Goal: Book appointment/travel/reservation

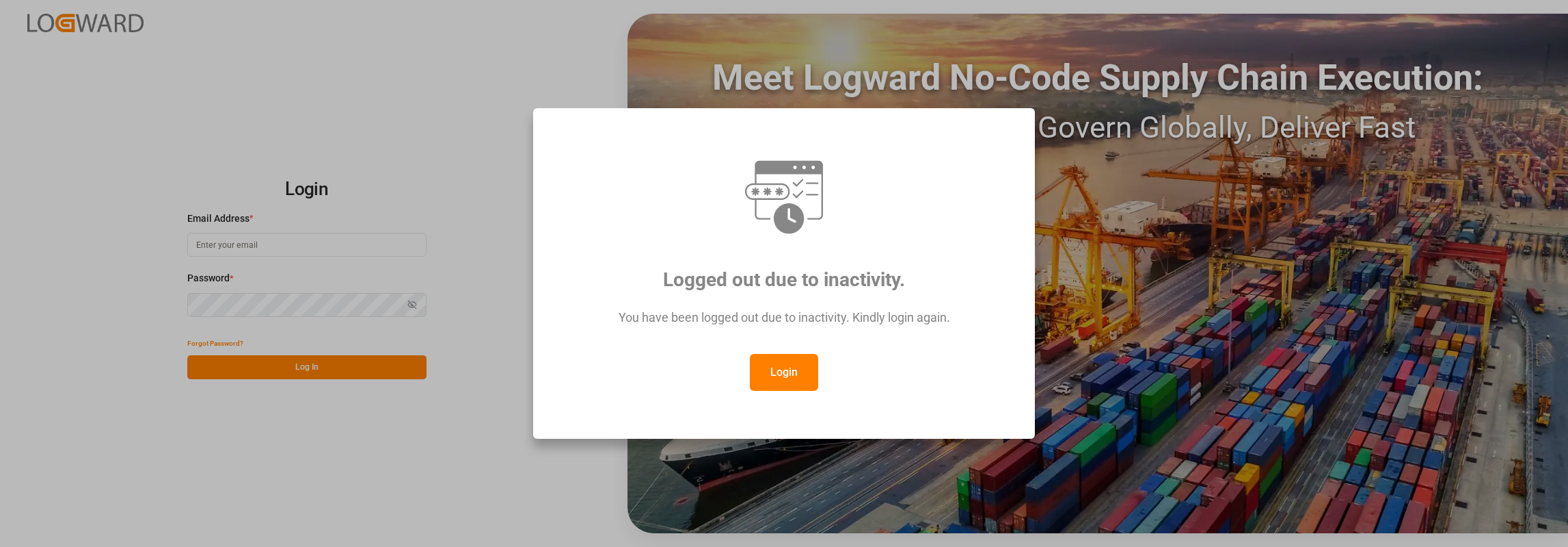
click at [831, 360] on div "Login" at bounding box center [784, 372] width 452 height 37
click at [790, 362] on button "Login" at bounding box center [784, 372] width 68 height 37
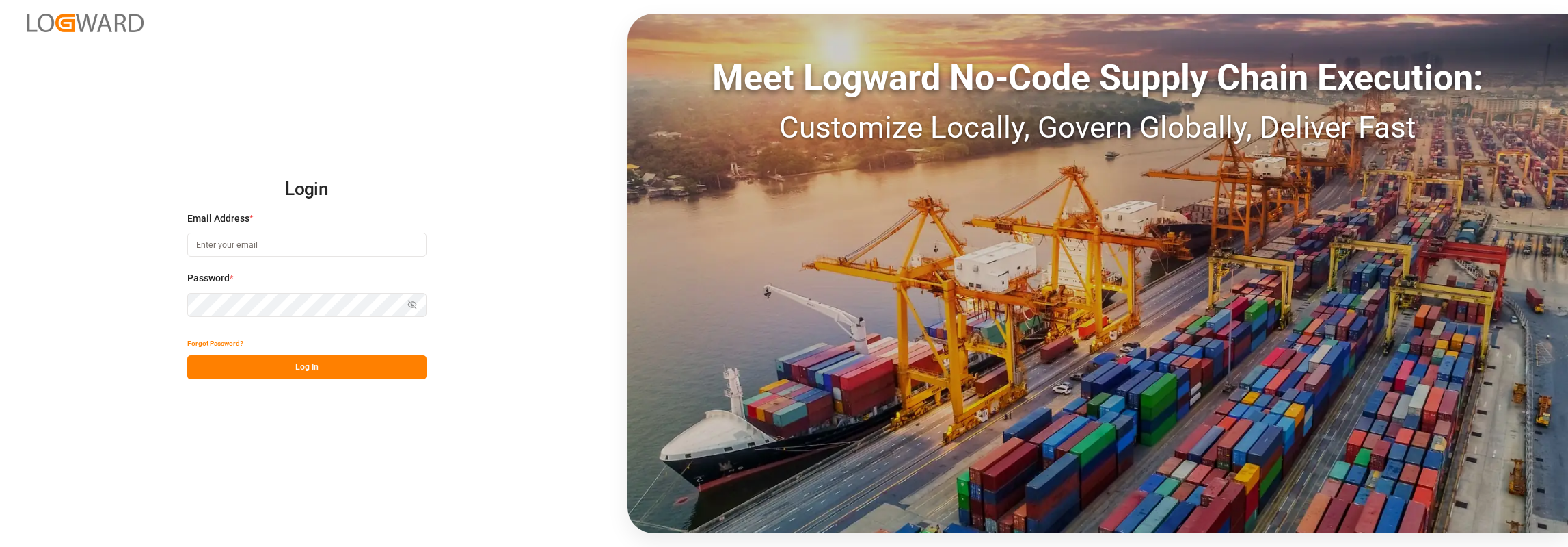
click at [242, 244] on input at bounding box center [306, 244] width 239 height 24
type input "Sarah.Kuhlmann@compo-expert.com"
click at [291, 360] on button "Log In" at bounding box center [306, 367] width 239 height 24
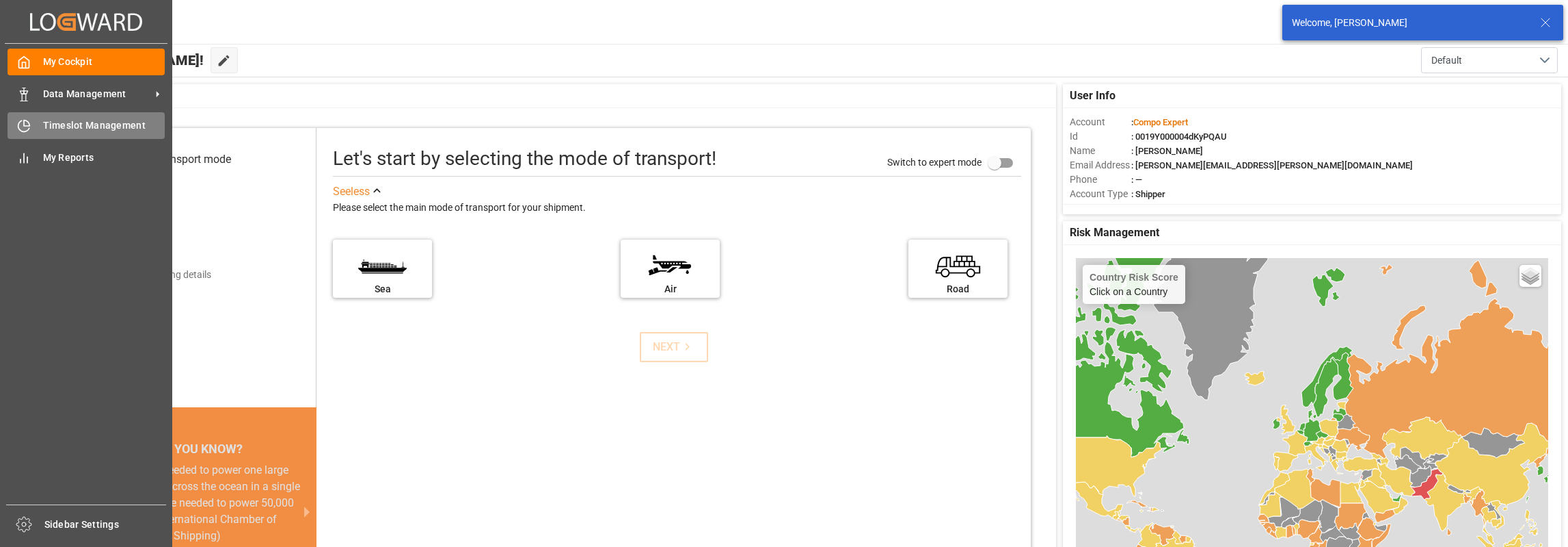
click at [39, 124] on div "Timeslot Management Timeslot Management" at bounding box center [86, 126] width 158 height 27
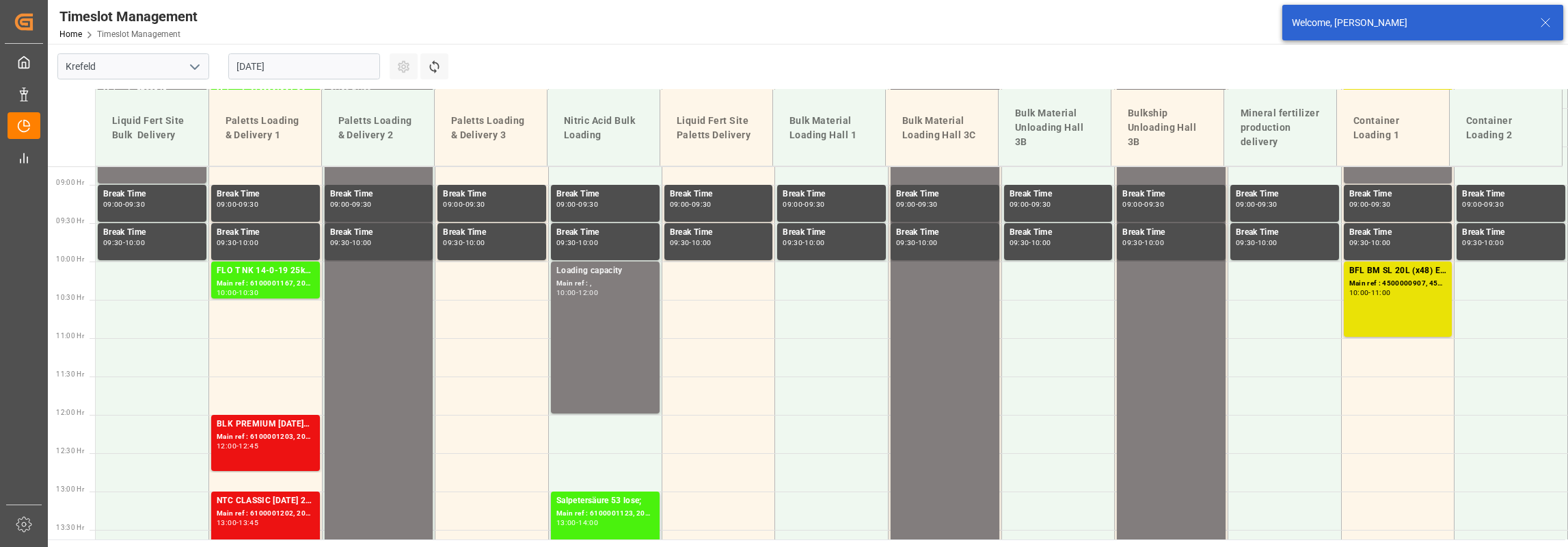
scroll to position [709, 0]
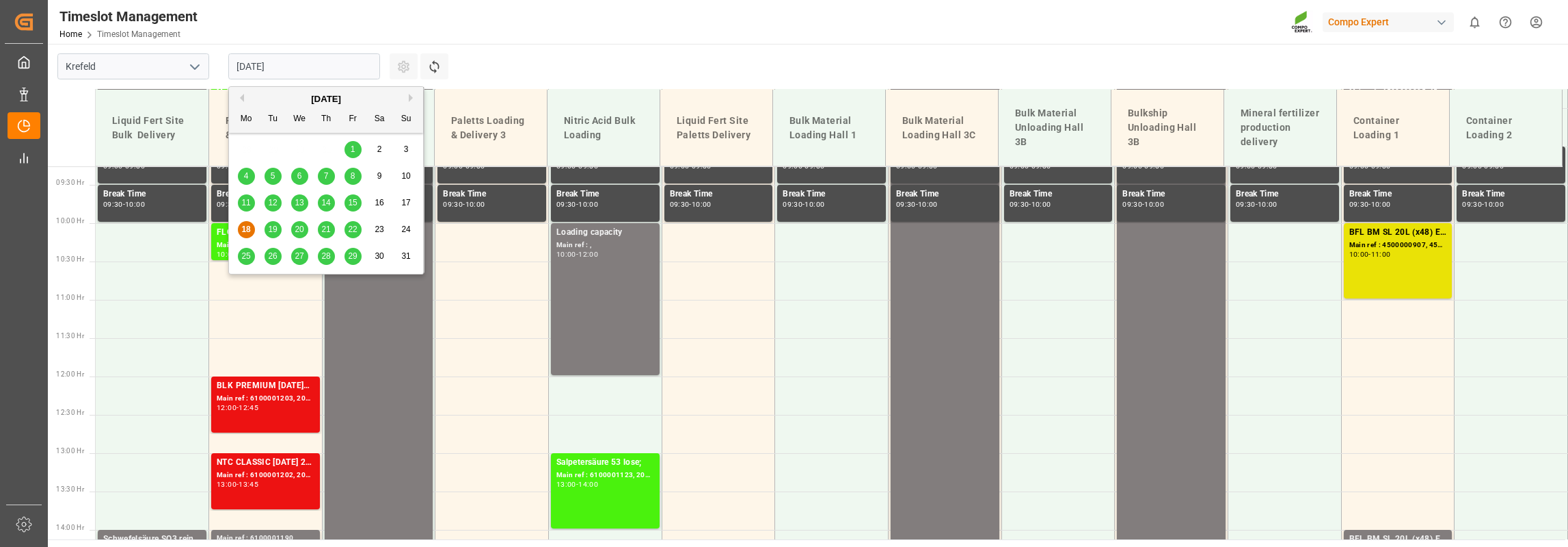
click at [287, 64] on input "18.08.2025" at bounding box center [304, 66] width 151 height 26
click at [325, 254] on span "28" at bounding box center [326, 256] width 9 height 10
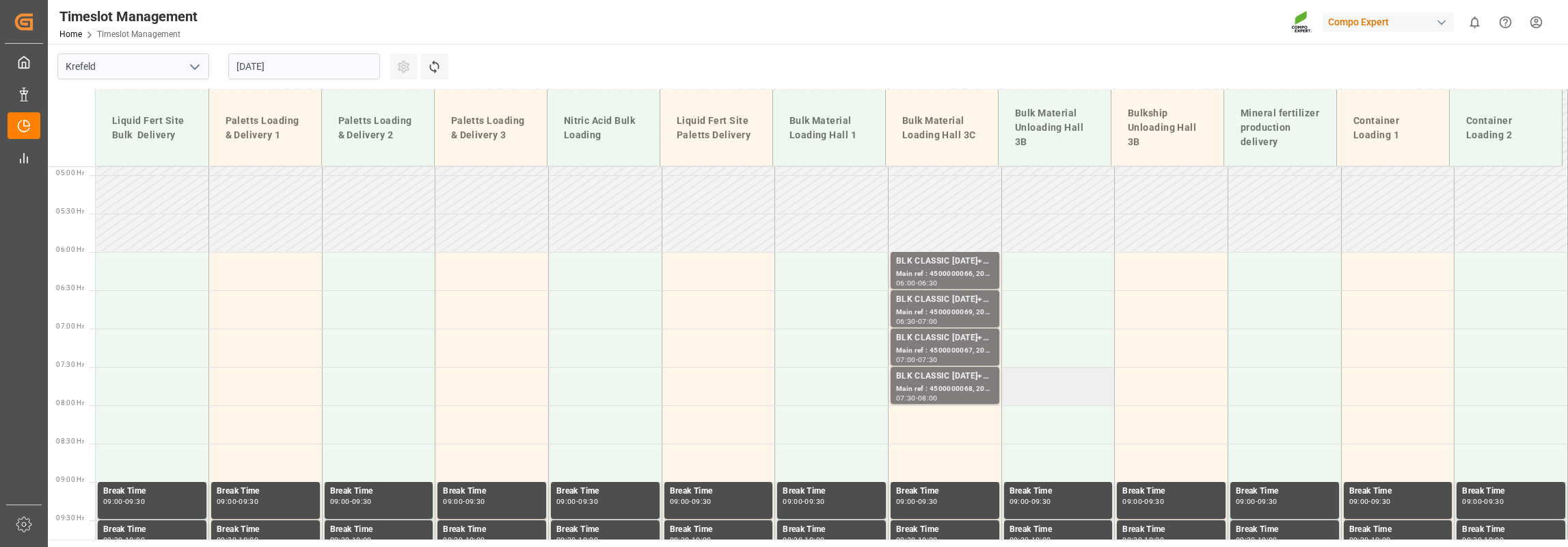
scroll to position [435, 0]
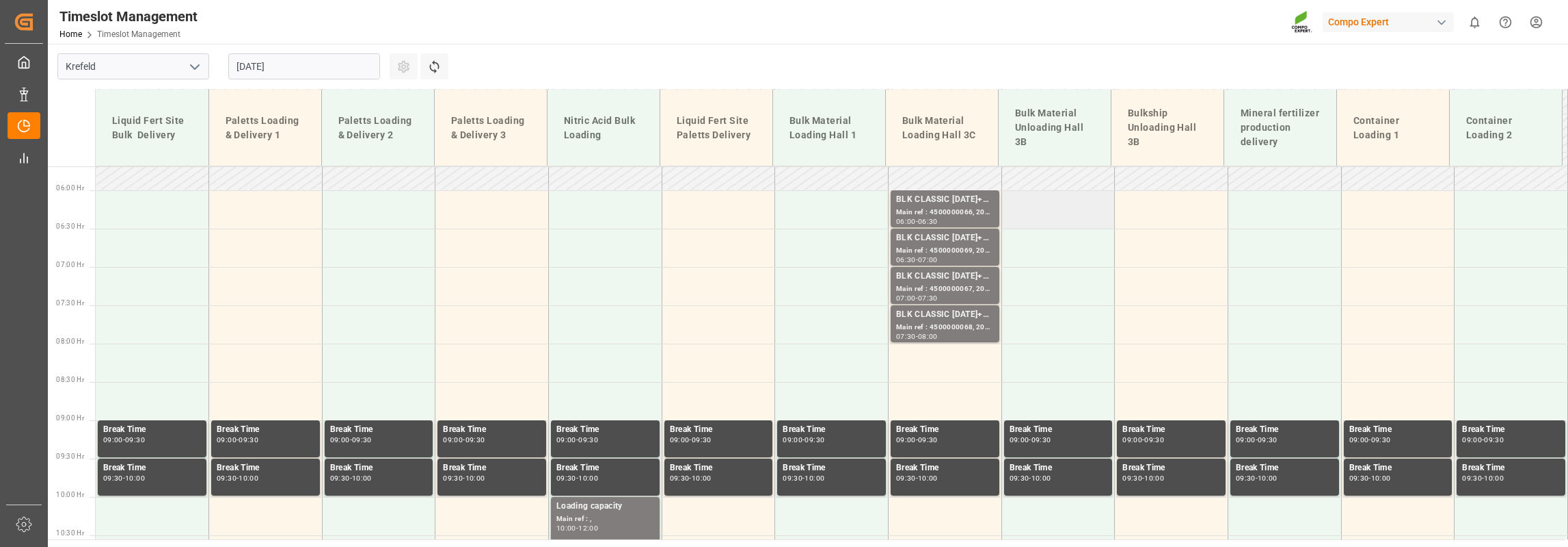
click at [1081, 215] on td at bounding box center [1058, 209] width 114 height 39
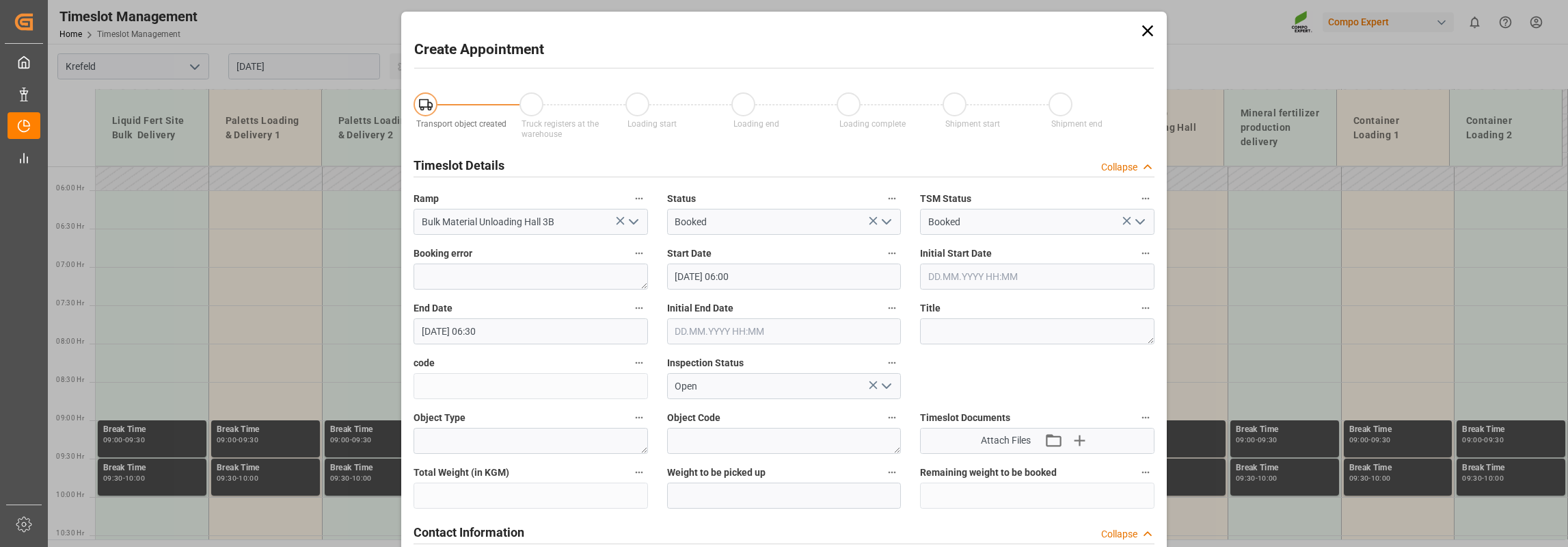
type input "28.08.2025 06:00"
type input "28.08.2025 06:30"
click at [947, 334] on textarea at bounding box center [1038, 331] width 235 height 26
type textarea "p"
drag, startPoint x: 1075, startPoint y: 332, endPoint x: 910, endPoint y: 332, distance: 165.0
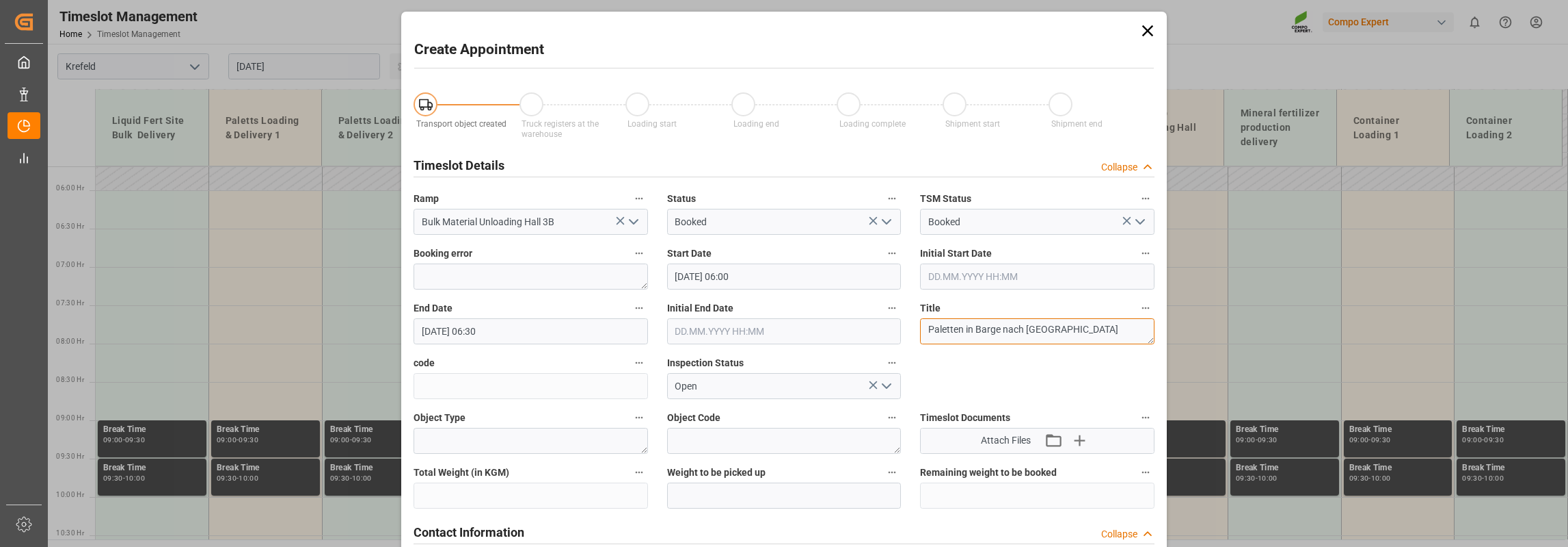
click at [910, 332] on div "Title Paletten in Barge nach Deinze" at bounding box center [1037, 321] width 254 height 55
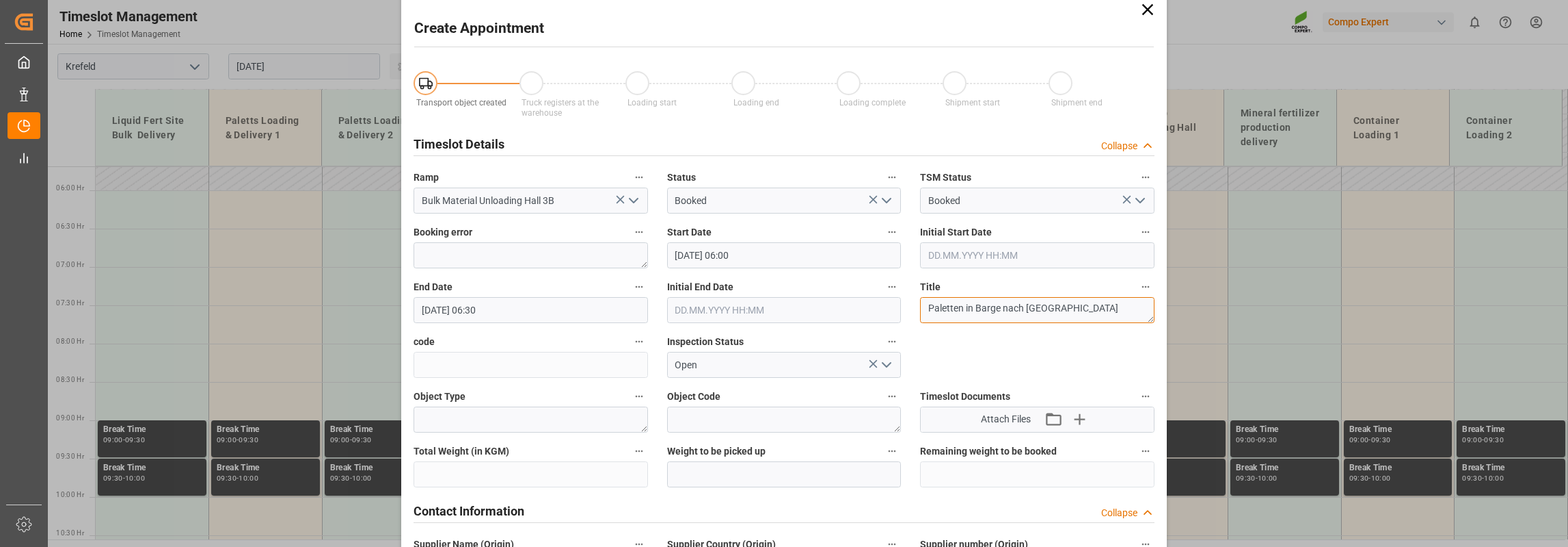
scroll to position [0, 0]
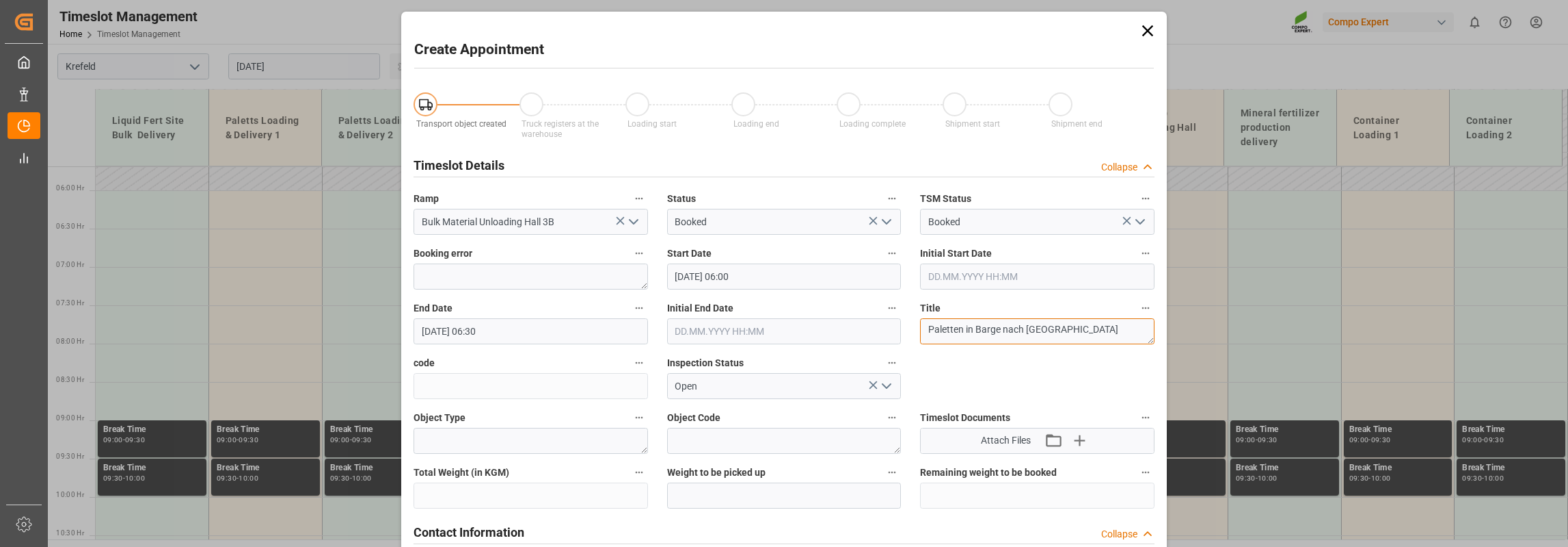
type textarea "Paletten in Barge nach Deinze"
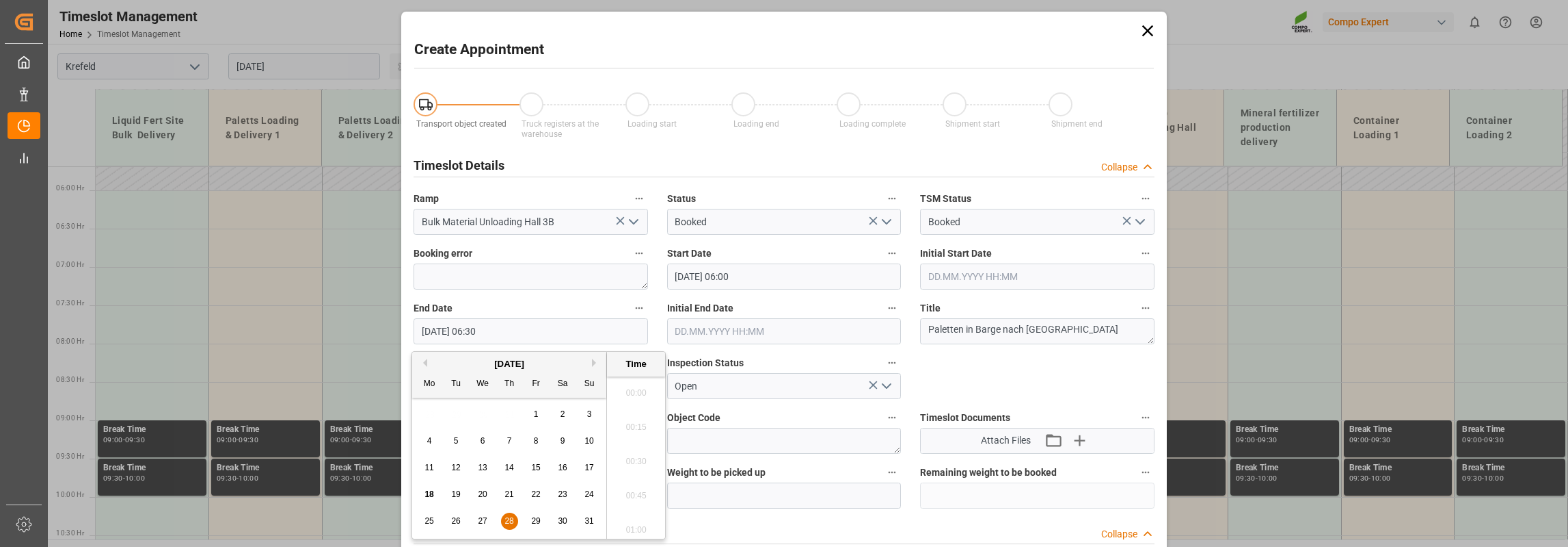
scroll to position [825, 0]
drag, startPoint x: 469, startPoint y: 336, endPoint x: 479, endPoint y: 336, distance: 10.0
click at [479, 336] on input "28.08.2025 06:30" at bounding box center [531, 331] width 235 height 26
click at [470, 329] on input "28.08.2025 1:30" at bounding box center [531, 331] width 235 height 26
click at [486, 334] on input "28.08.2025 21:30" at bounding box center [531, 331] width 235 height 26
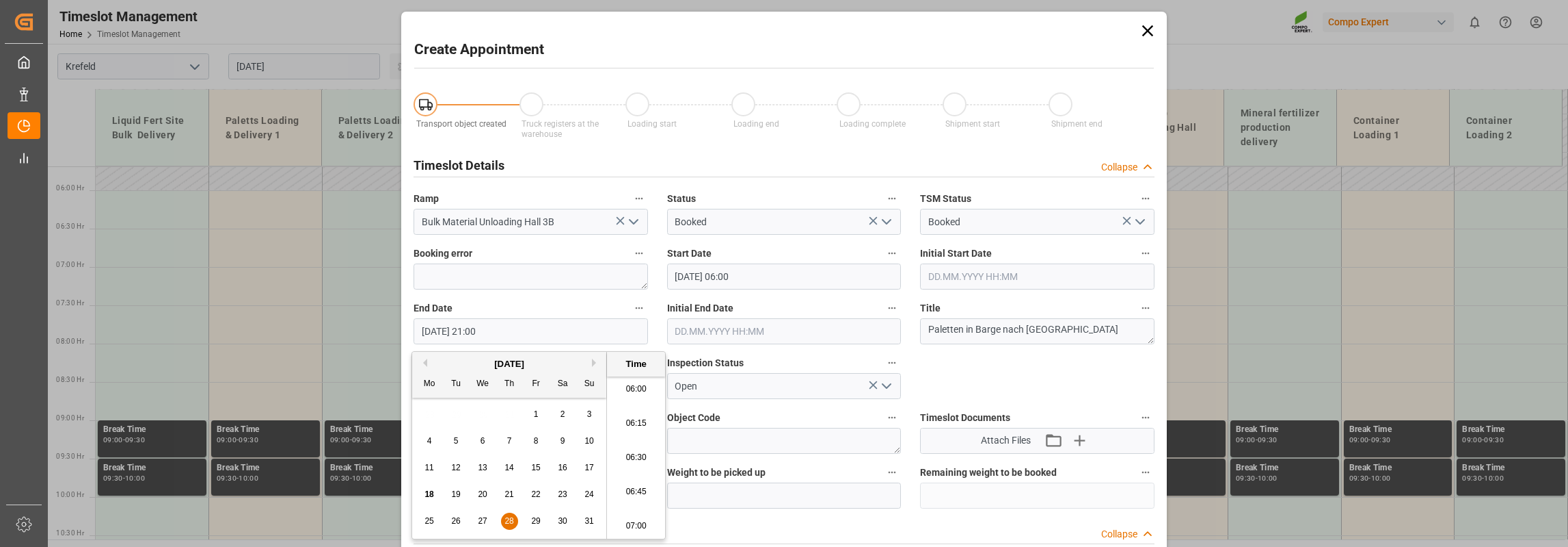
type input "28.08.2025 21:00"
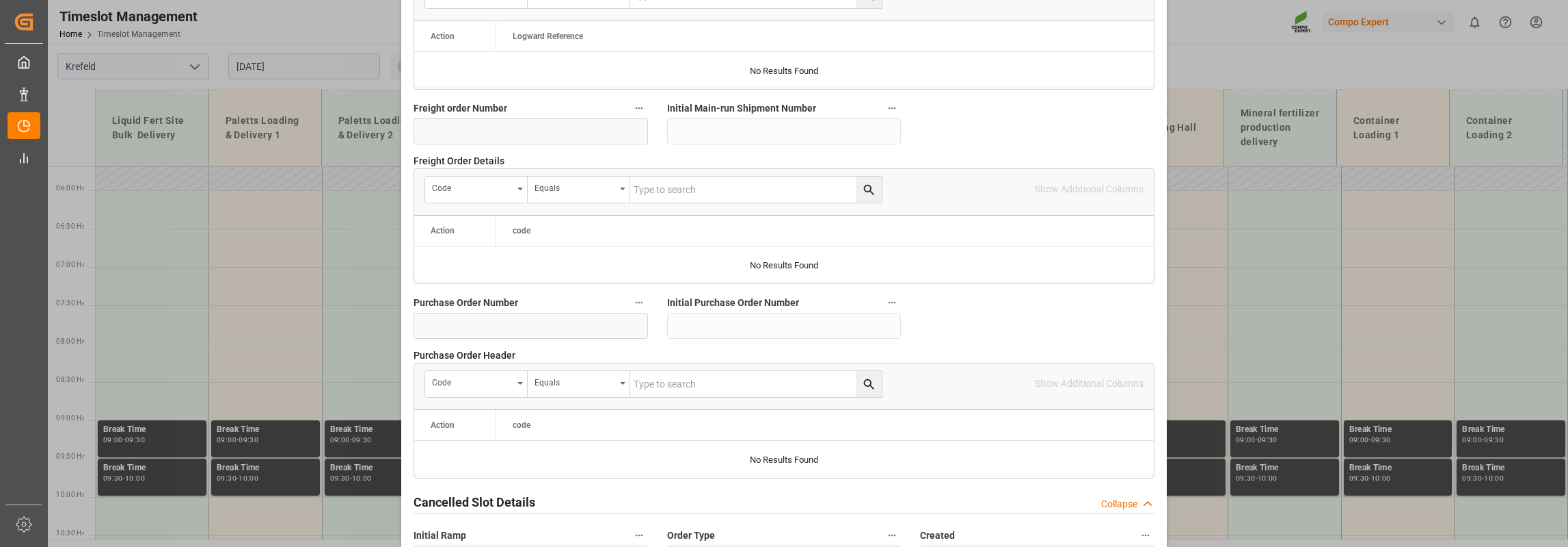
scroll to position [1349, 0]
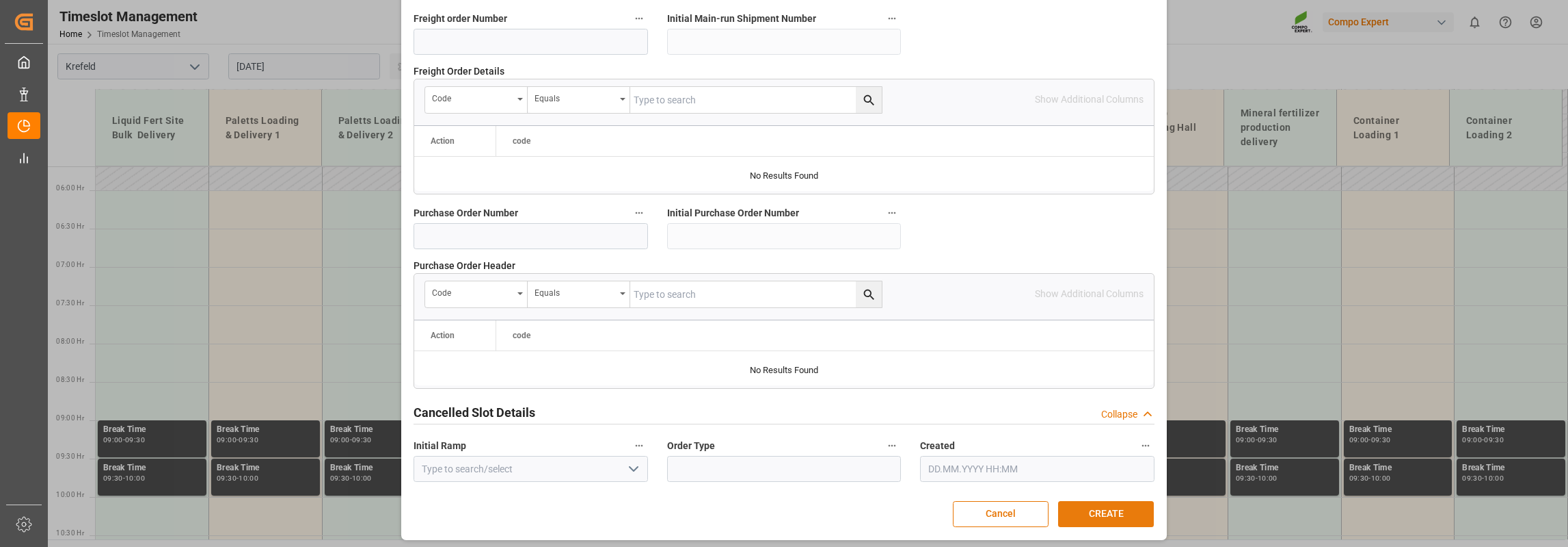
click at [1099, 507] on button "CREATE" at bounding box center [1106, 514] width 96 height 26
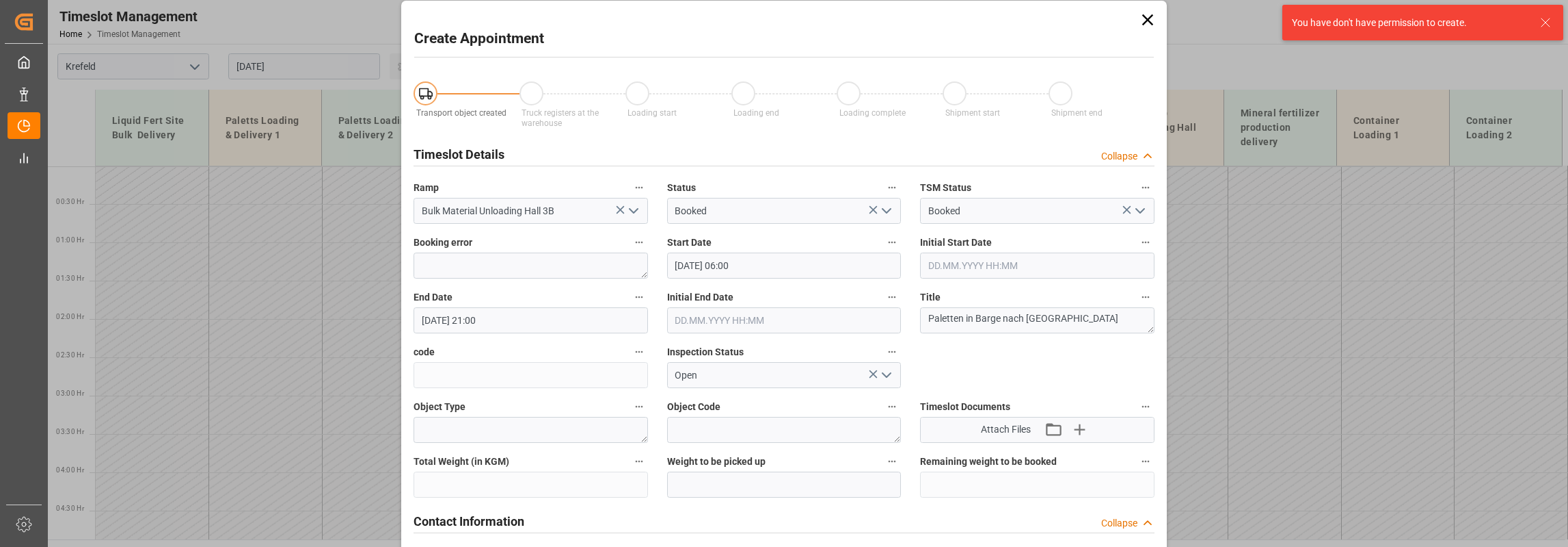
scroll to position [0, 0]
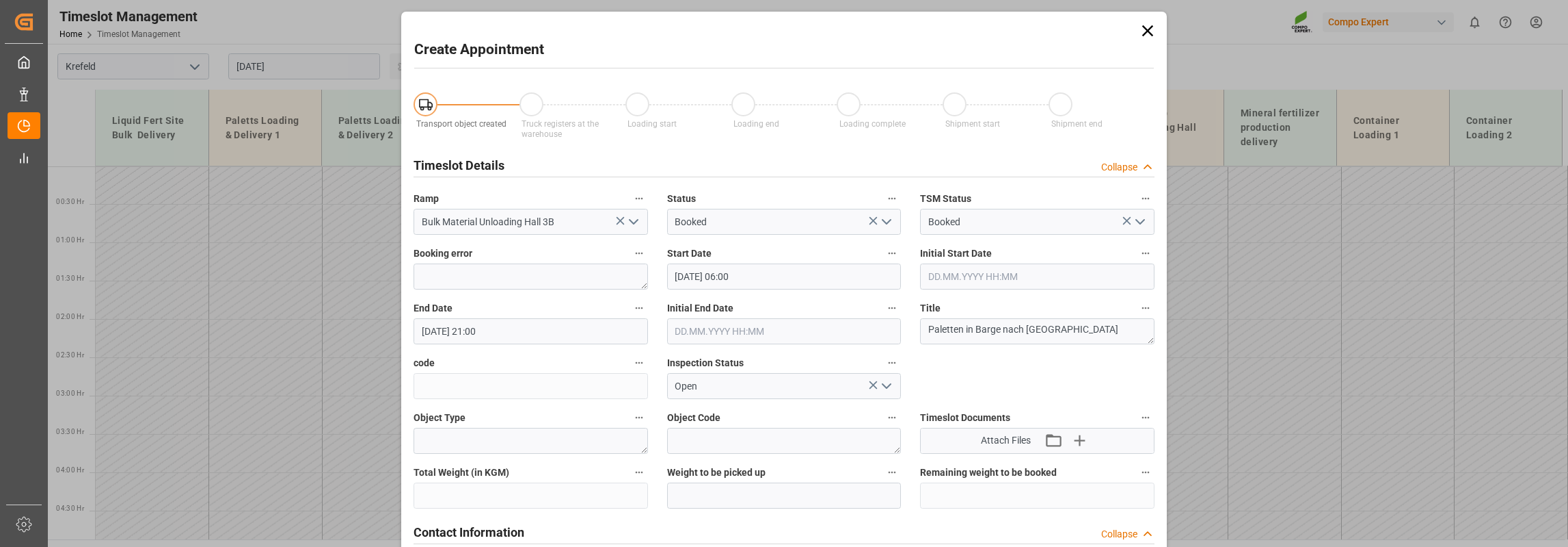
click at [1274, 371] on div "Create Appointment Transport object created Truck registers at the warehouse Lo…" at bounding box center [784, 274] width 1568 height 547
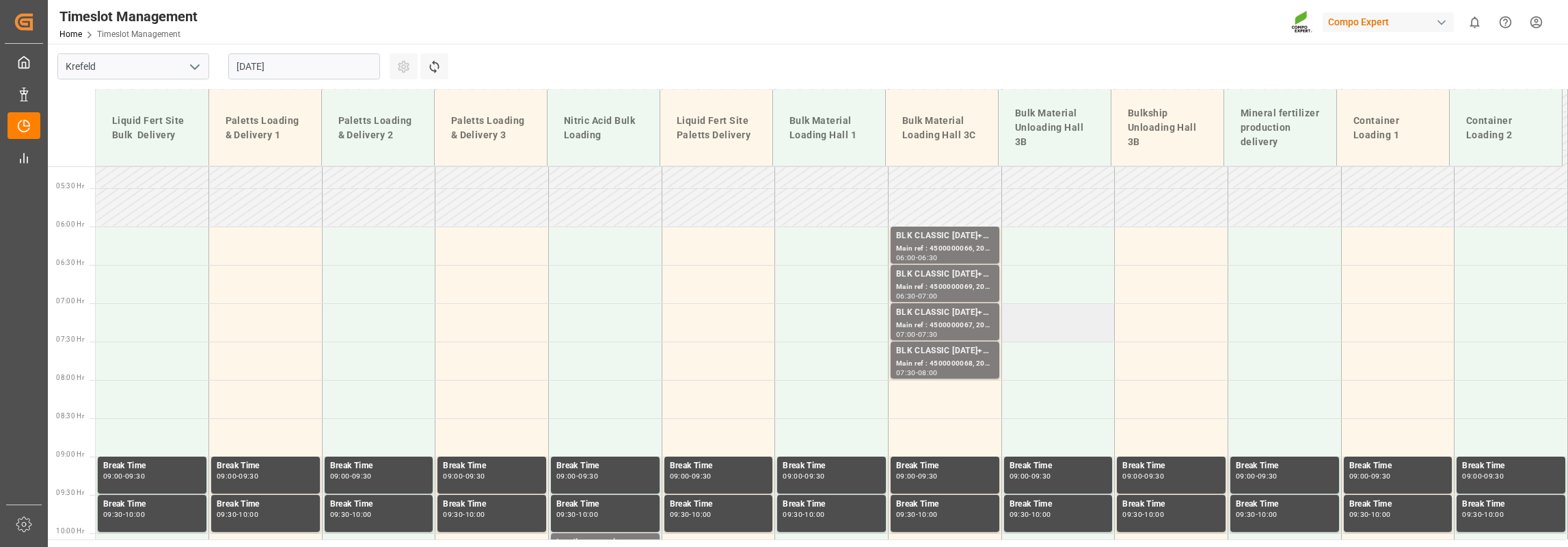
scroll to position [343, 0]
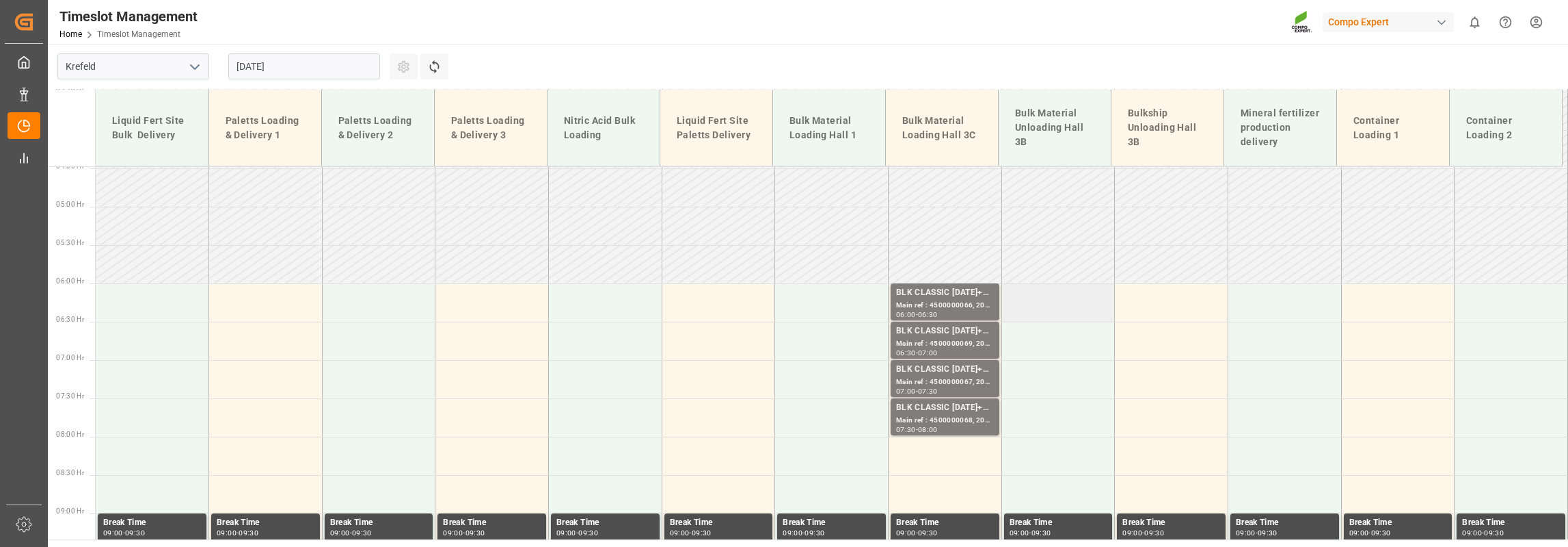
click at [1046, 308] on td at bounding box center [1058, 302] width 114 height 39
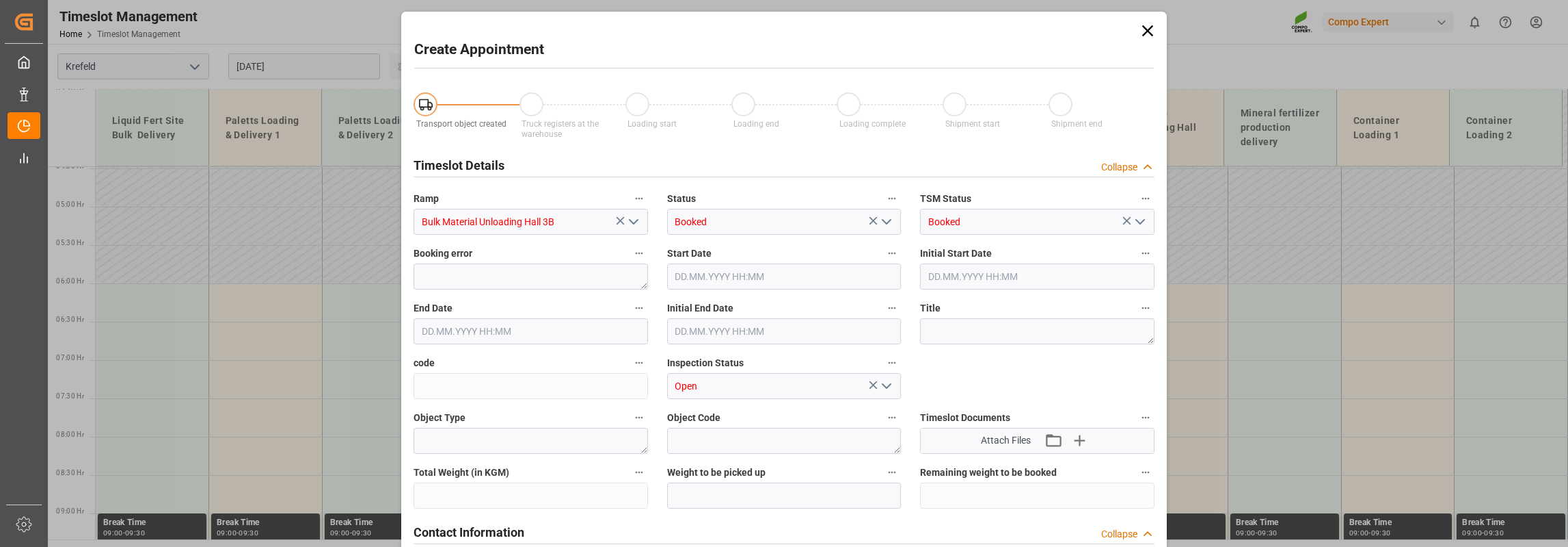
type input "28.08.2025 06:00"
type input "28.08.2025 06:30"
click at [1261, 334] on div "Create Appointment Transport object created Truck registers at the warehouse Lo…" at bounding box center [784, 274] width 1568 height 547
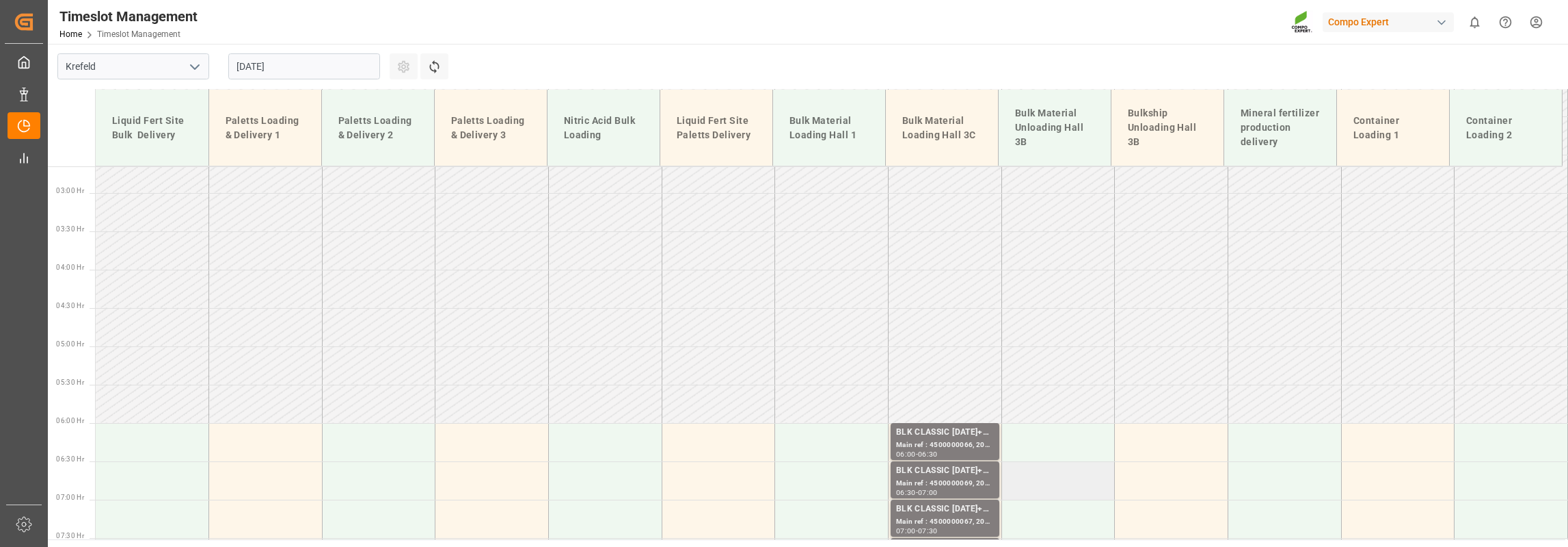
scroll to position [274, 0]
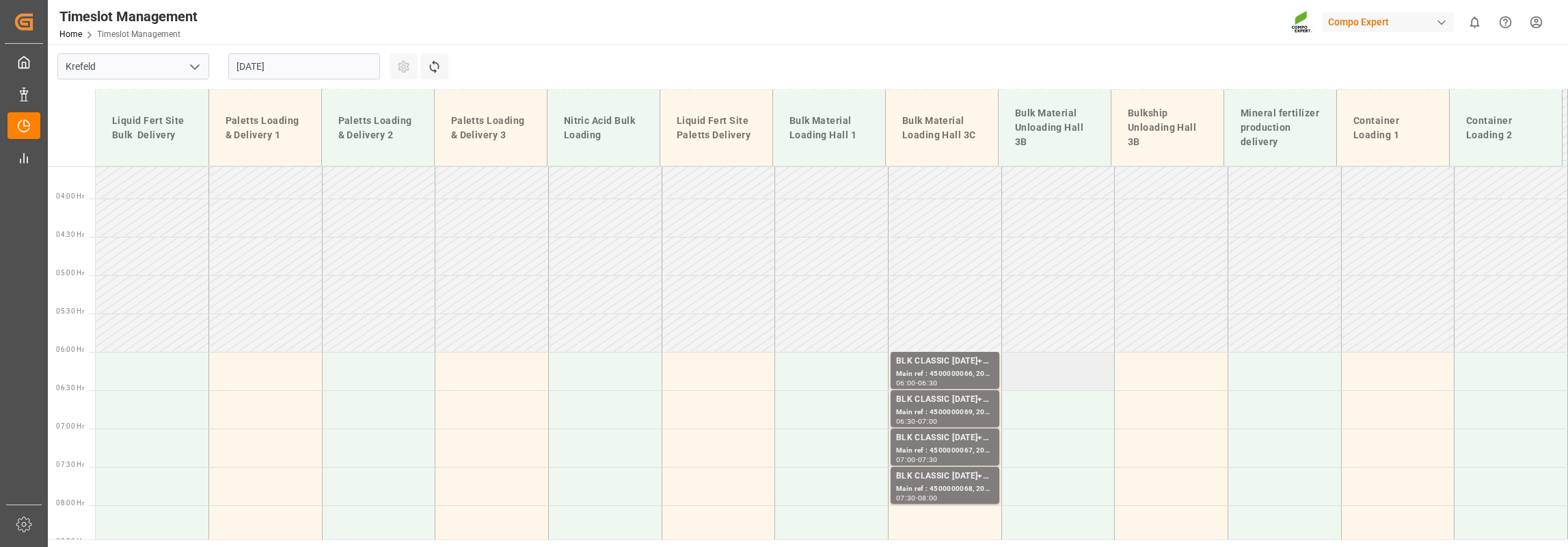
click at [1053, 368] on td at bounding box center [1058, 370] width 114 height 39
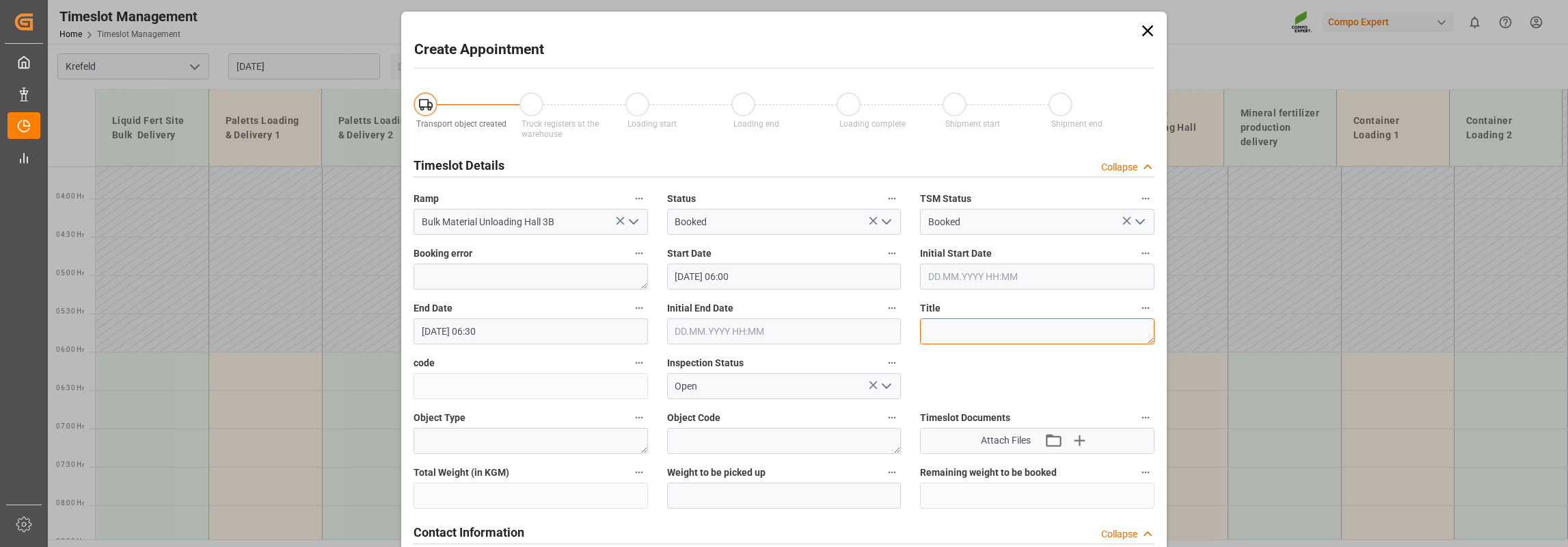
click at [958, 326] on textarea at bounding box center [1038, 331] width 235 height 26
type textarea "P"
paste textarea "Paletten in Barge nach Deinze"
type textarea "Paletten in Barge nach Deinze"
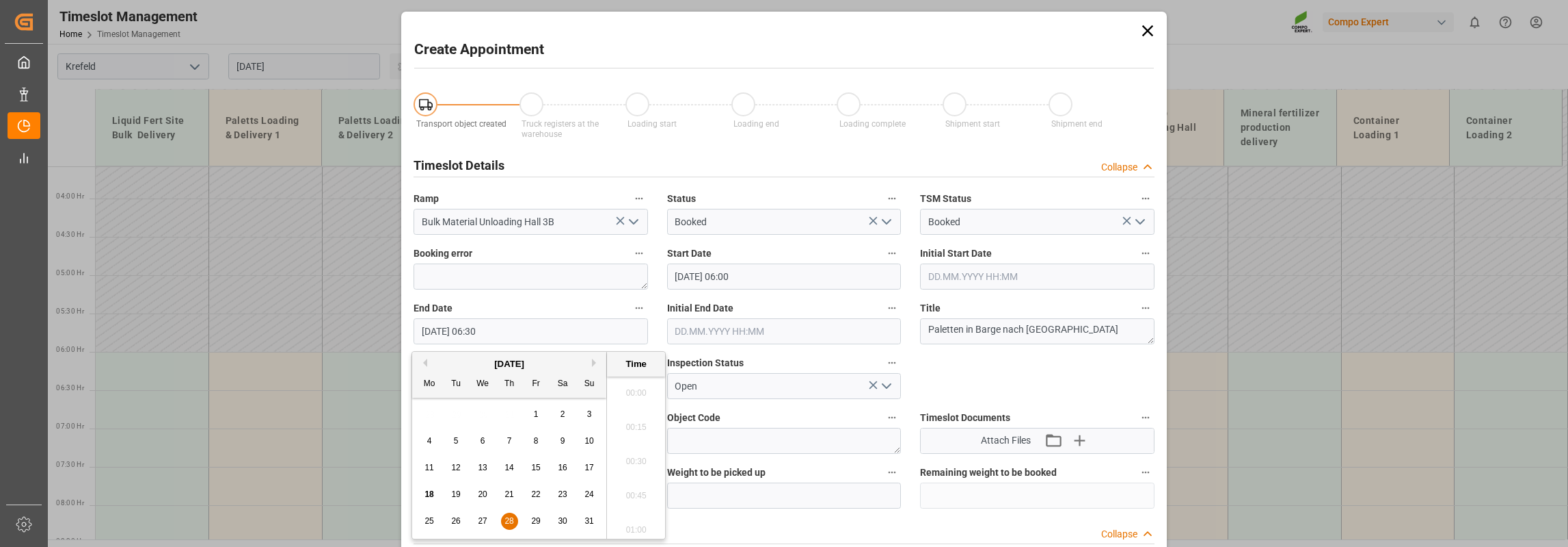
scroll to position [825, 0]
drag, startPoint x: 470, startPoint y: 333, endPoint x: 478, endPoint y: 333, distance: 8.0
click at [478, 333] on input "28.08.2025 06:30" at bounding box center [531, 331] width 235 height 26
type input "28.08.2025 20:00"
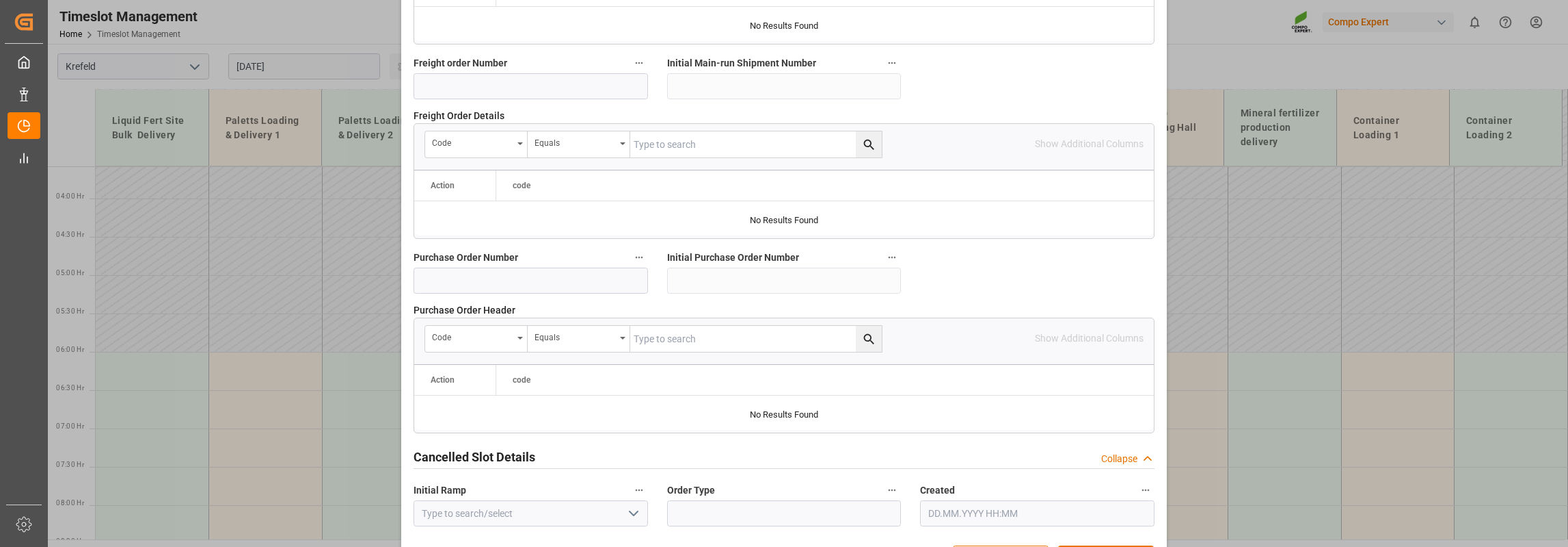
scroll to position [1349, 0]
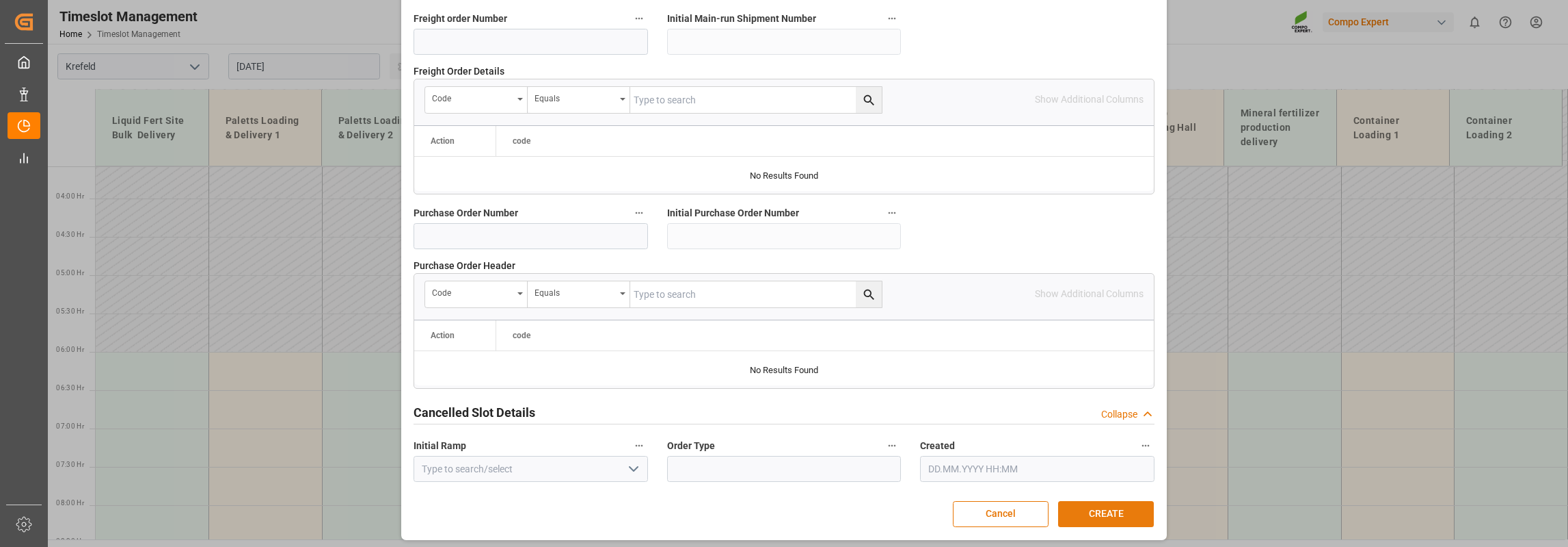
click at [1095, 505] on button "CREATE" at bounding box center [1106, 514] width 96 height 26
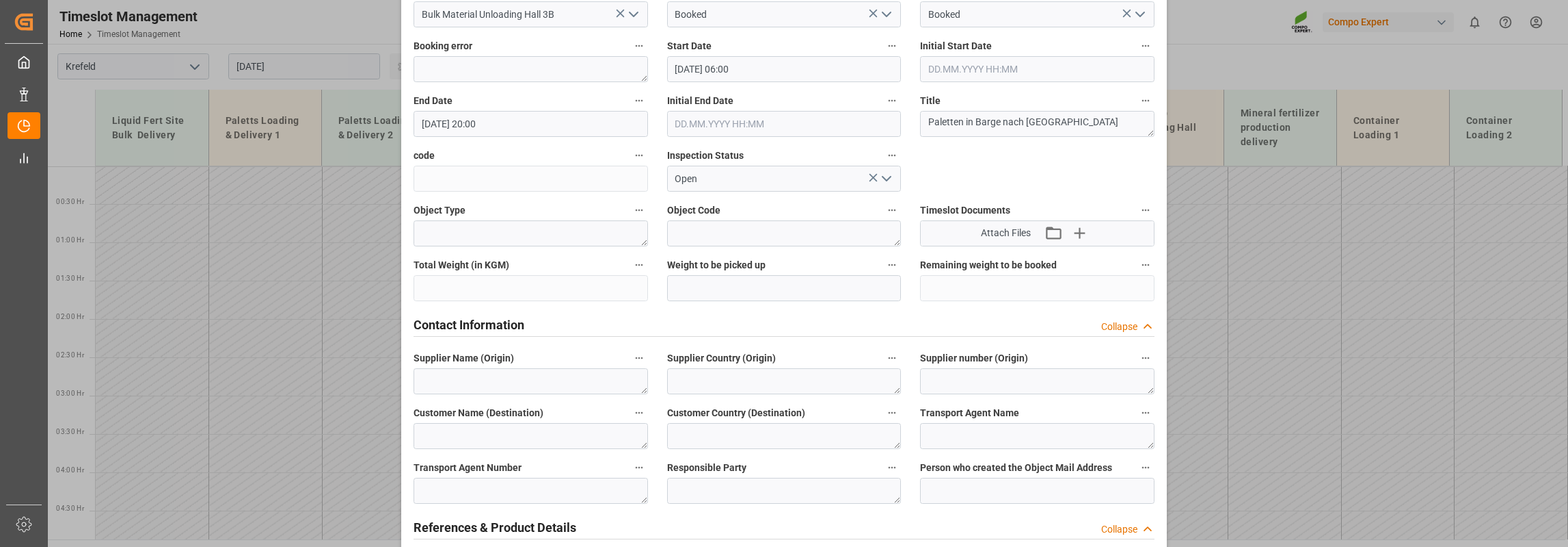
scroll to position [186, 0]
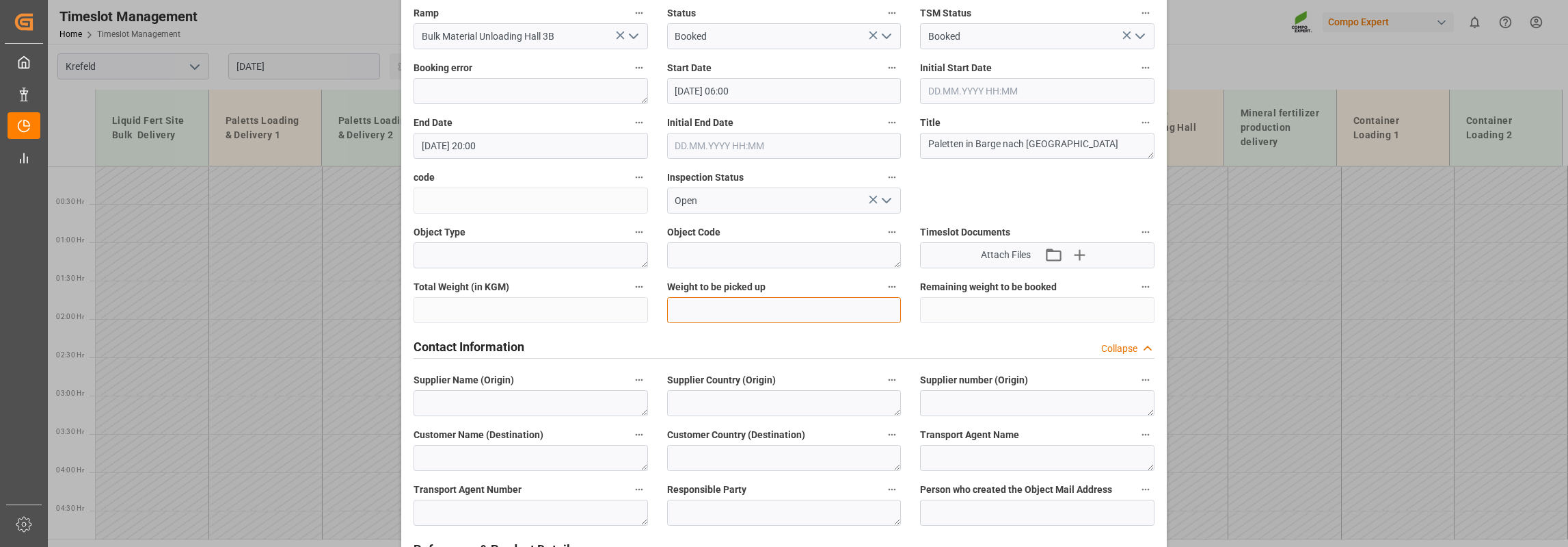
click at [714, 300] on input "text" at bounding box center [785, 309] width 235 height 26
type input "1"
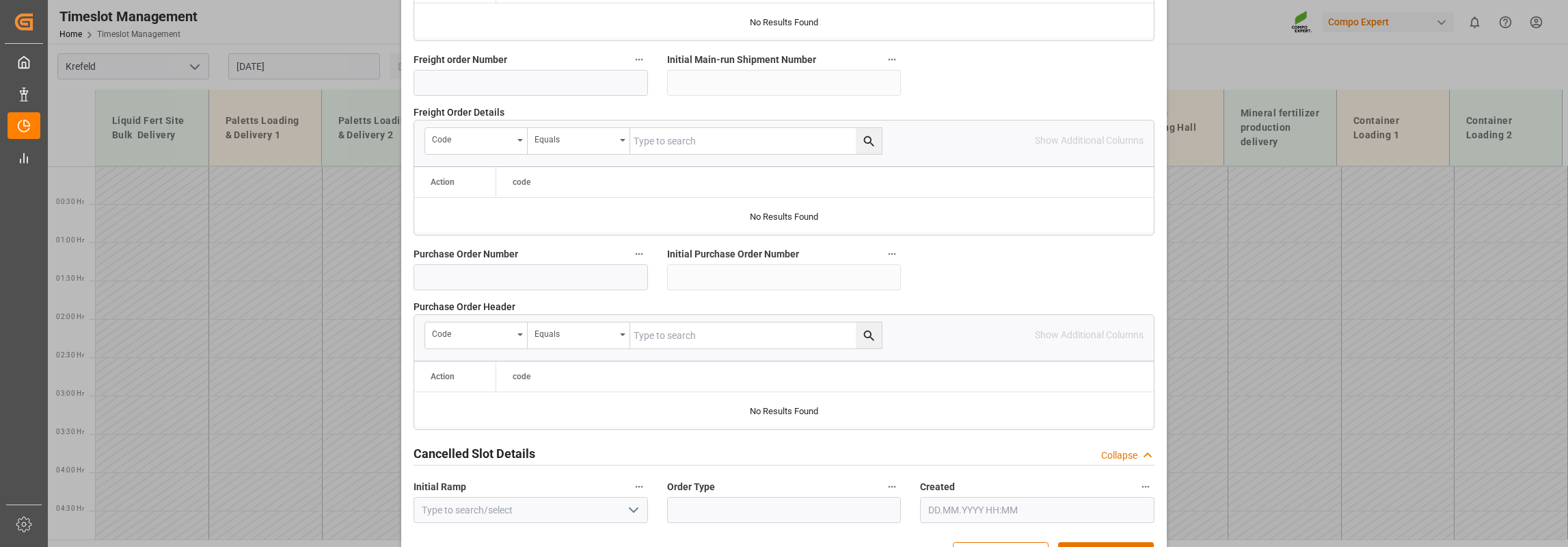
scroll to position [1349, 0]
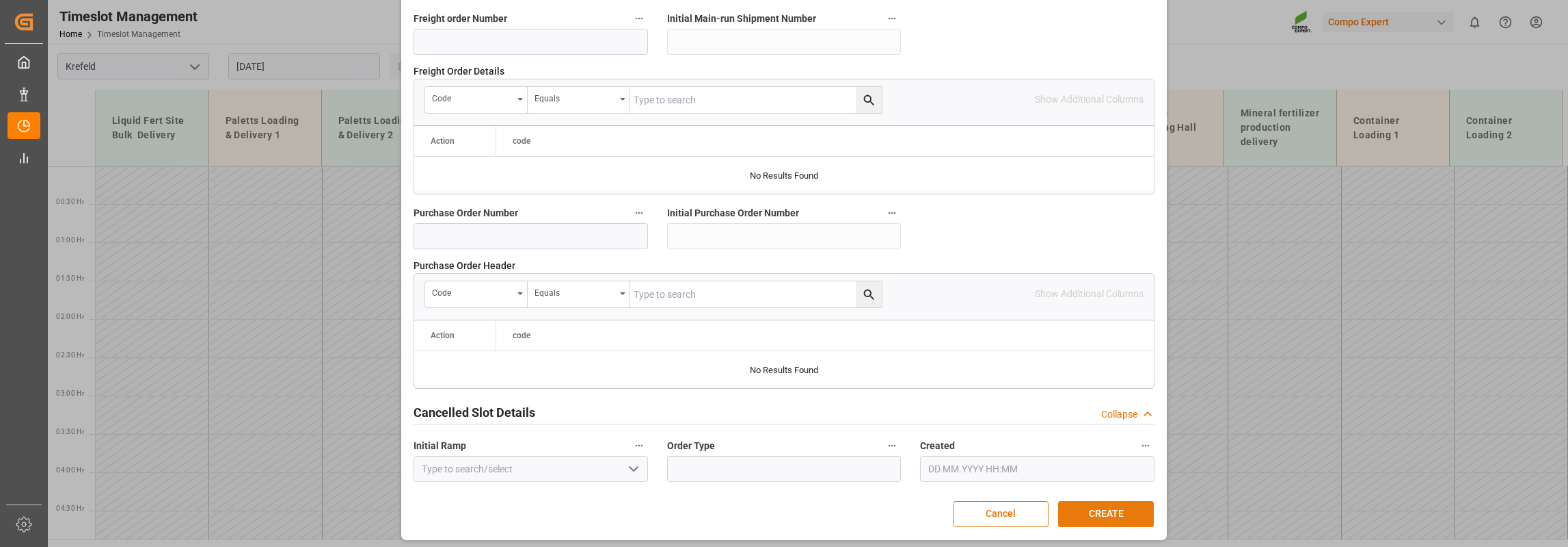
type input "500000"
click at [1092, 501] on button "CREATE" at bounding box center [1106, 514] width 96 height 26
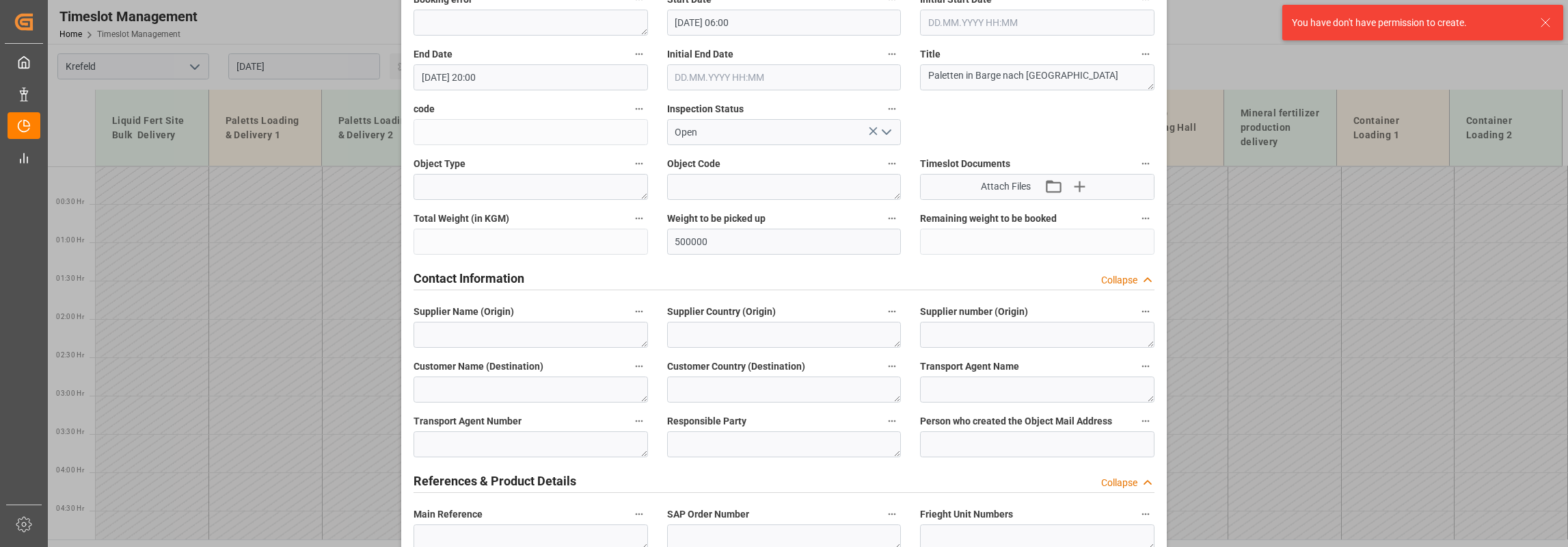
scroll to position [0, 0]
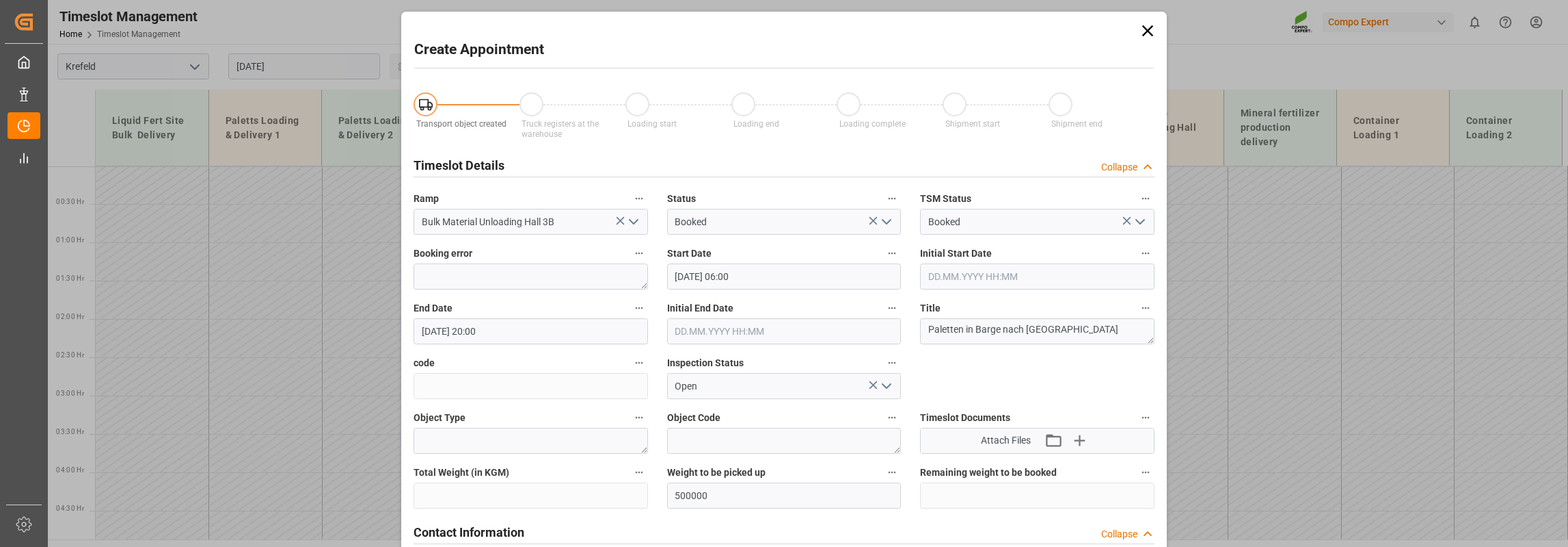
click at [1147, 28] on icon at bounding box center [1148, 30] width 19 height 19
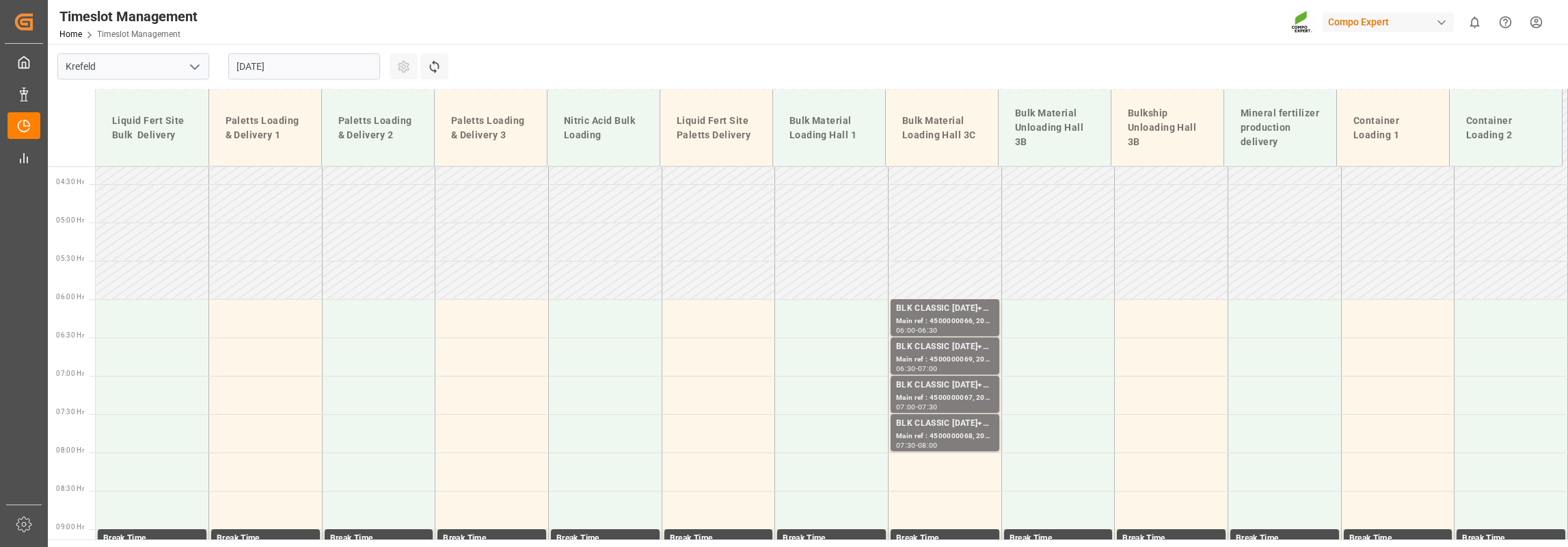
scroll to position [411, 0]
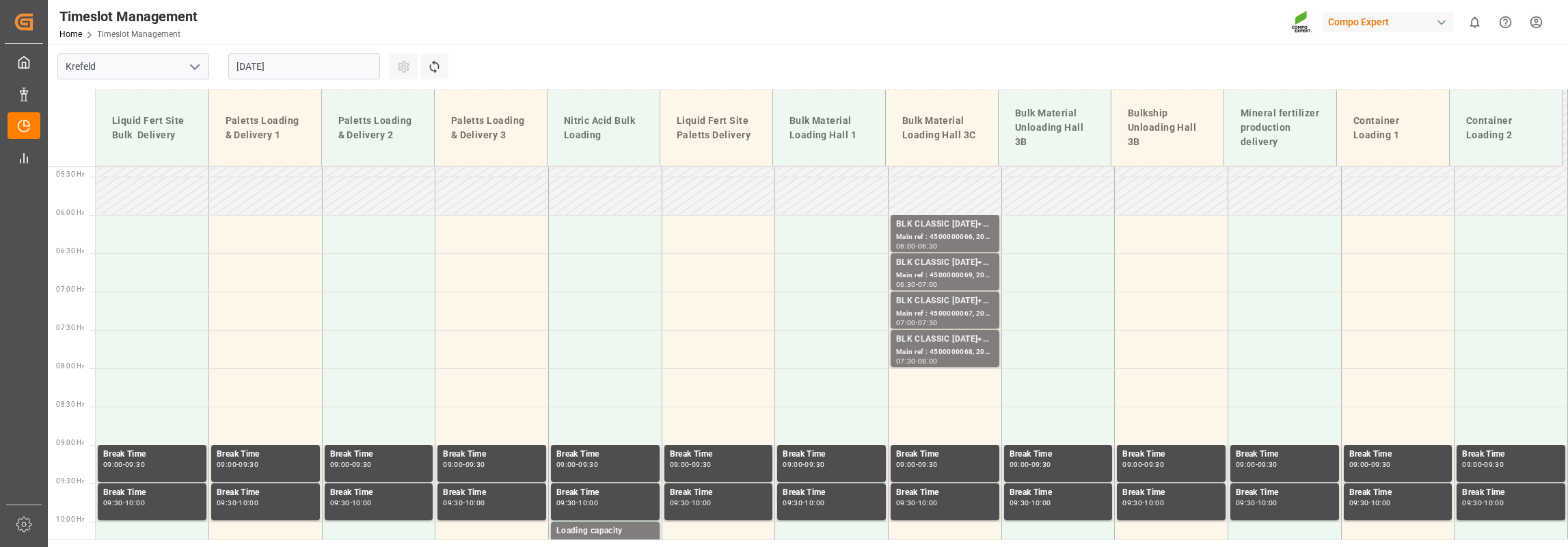
click at [263, 64] on input "28.08.2025" at bounding box center [304, 66] width 151 height 26
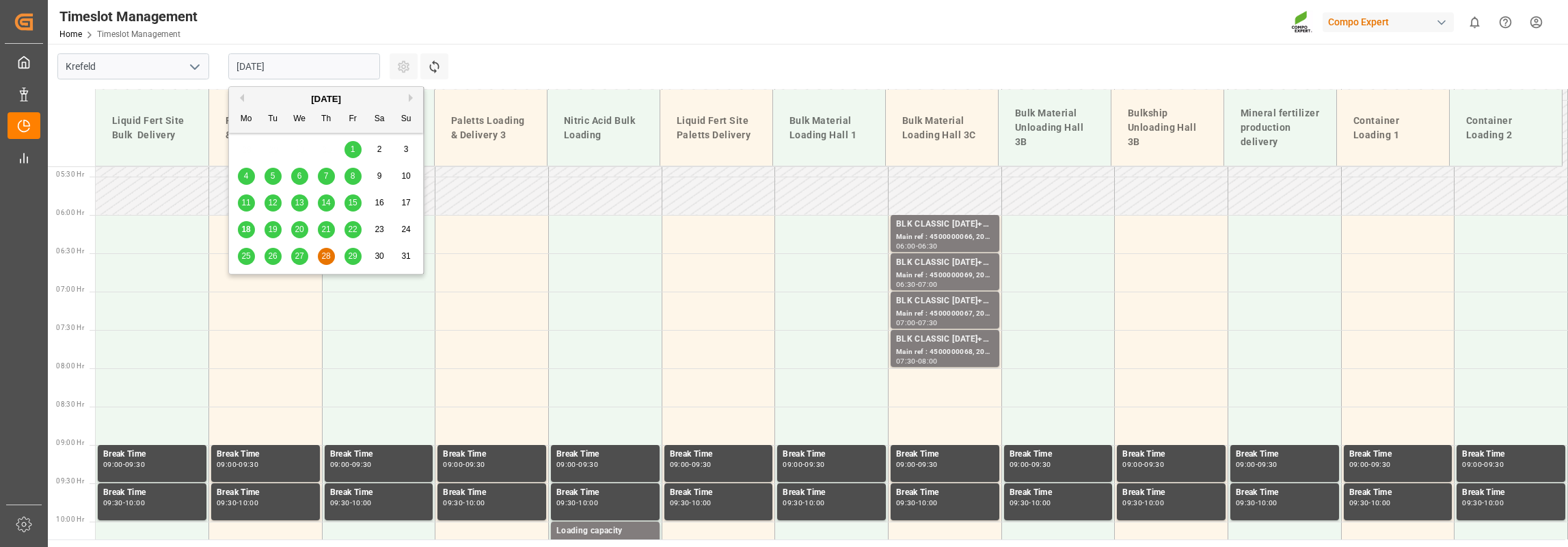
click at [354, 257] on span "29" at bounding box center [352, 256] width 9 height 10
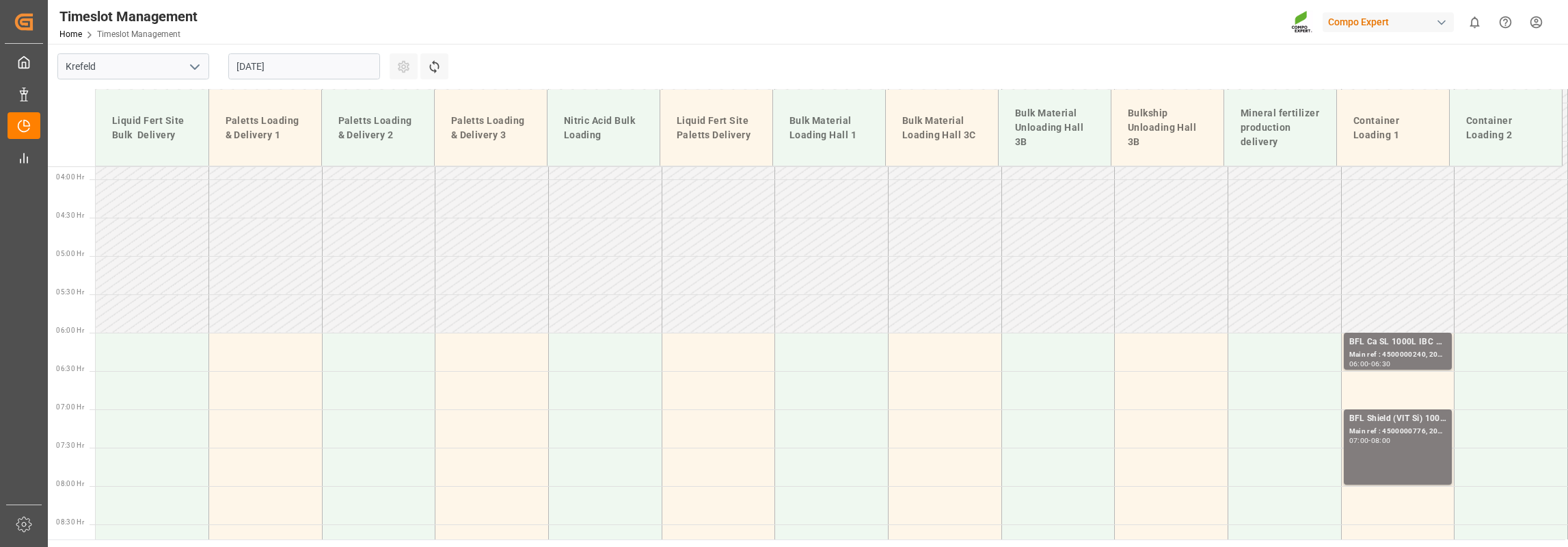
scroll to position [367, 0]
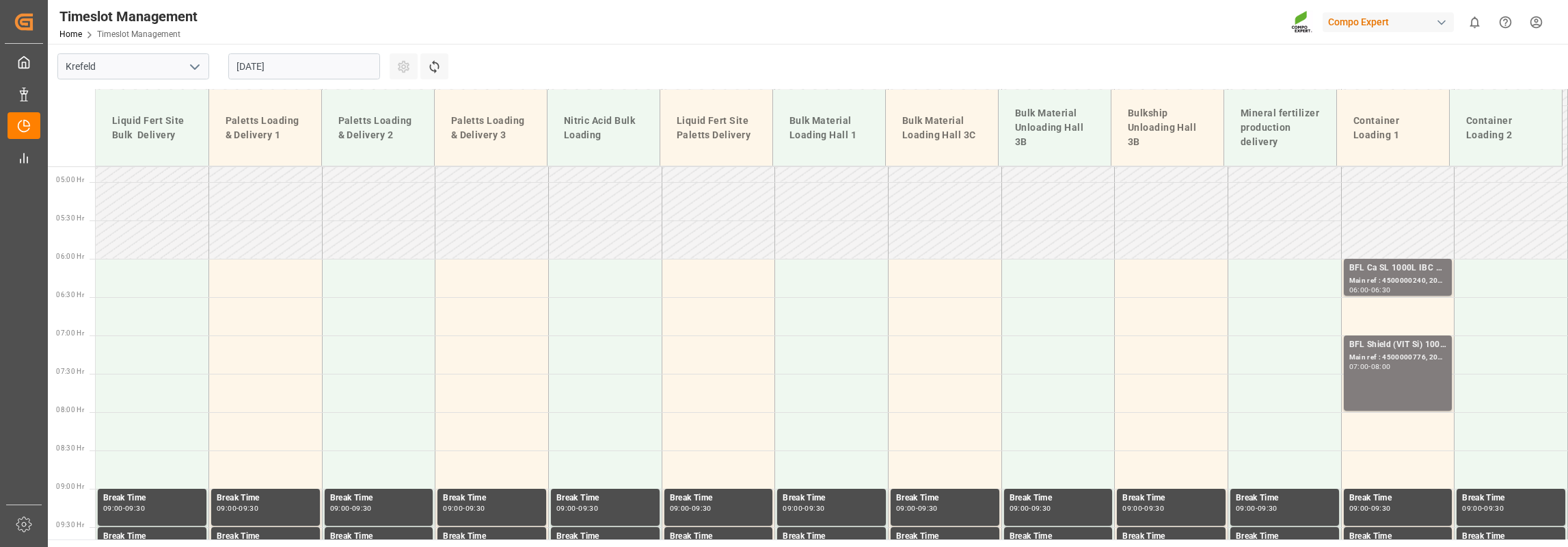
click at [355, 65] on input "29.08.2025" at bounding box center [304, 66] width 151 height 26
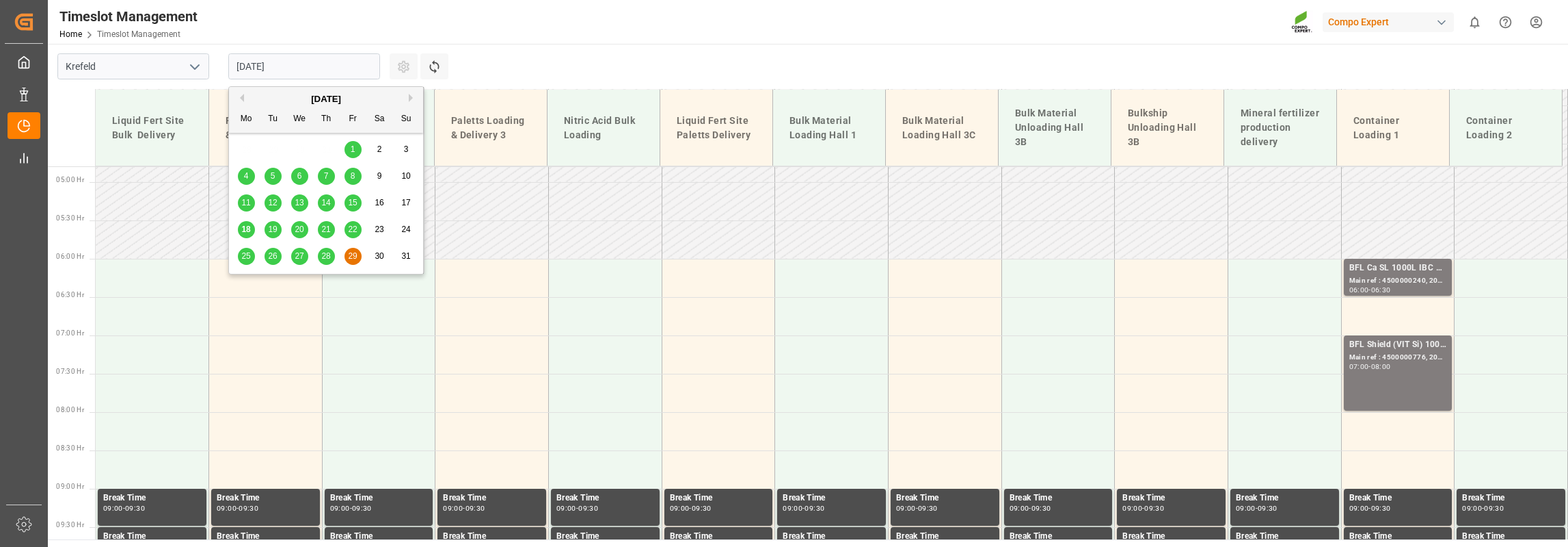
click at [324, 261] on span "28" at bounding box center [326, 256] width 9 height 10
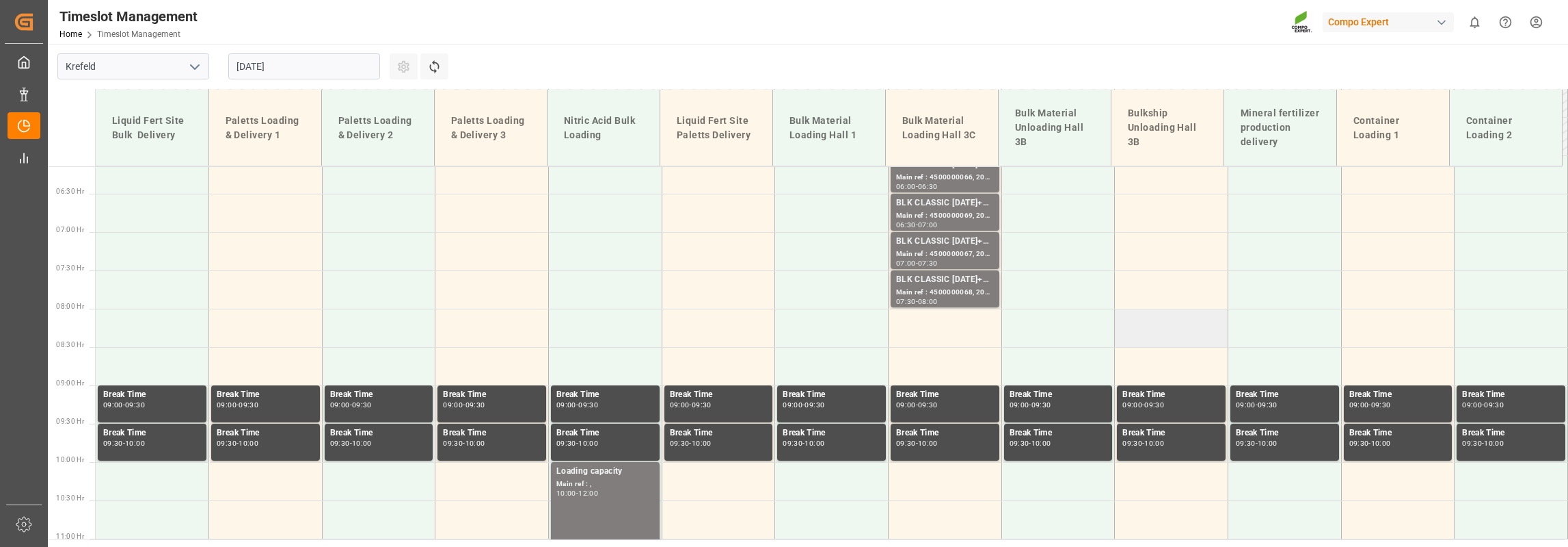
scroll to position [435, 0]
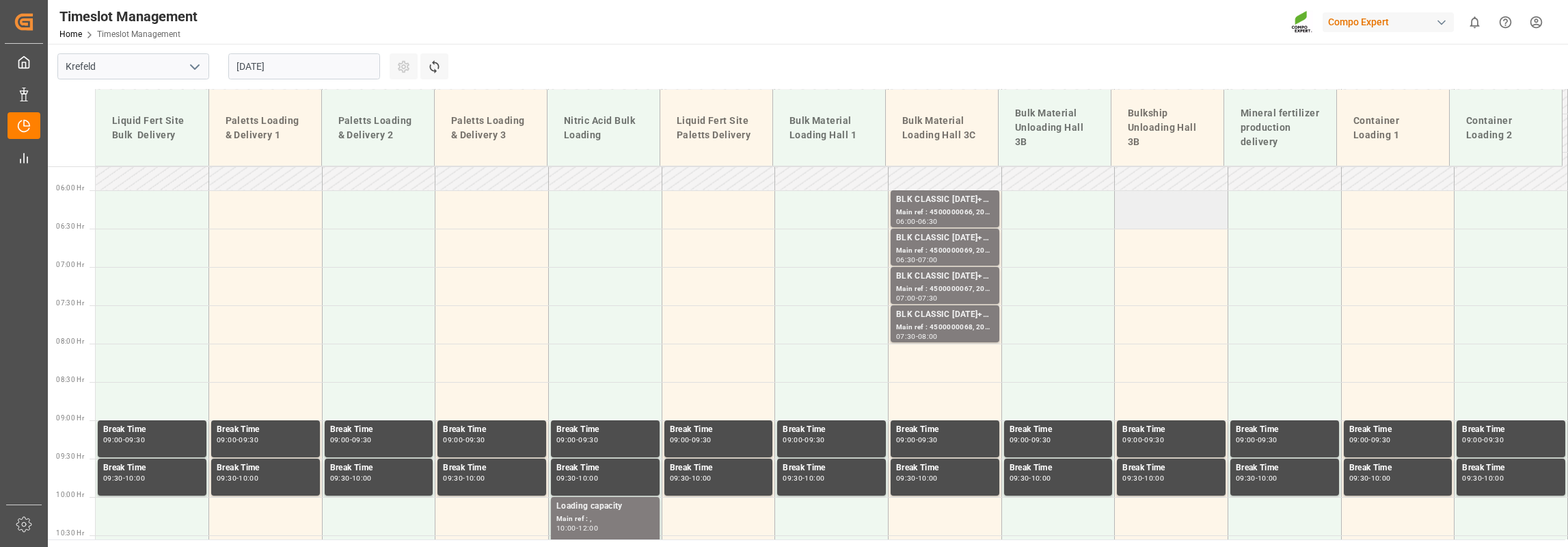
click at [1156, 213] on td at bounding box center [1172, 209] width 114 height 39
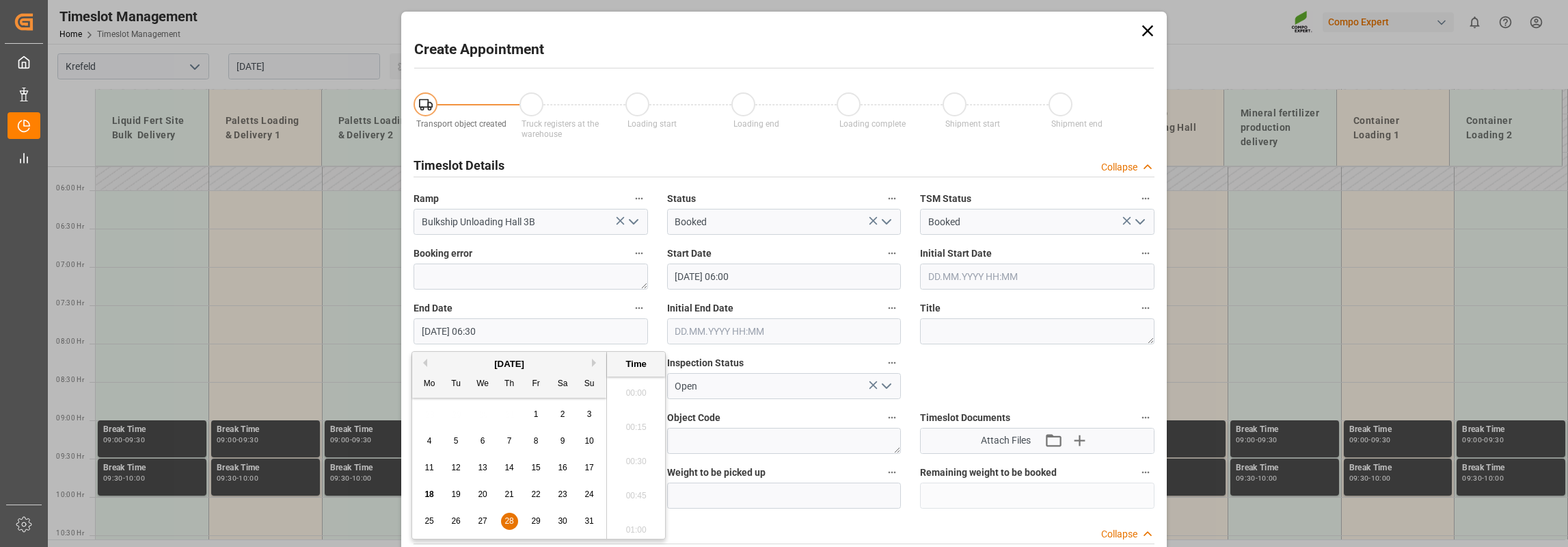
scroll to position [825, 0]
drag, startPoint x: 468, startPoint y: 332, endPoint x: 479, endPoint y: 334, distance: 11.2
click at [479, 334] on input "28.08.2025 06:30" at bounding box center [531, 331] width 235 height 26
click at [473, 334] on input "28.08.2025 06:30" at bounding box center [531, 331] width 235 height 26
drag, startPoint x: 470, startPoint y: 334, endPoint x: 478, endPoint y: 334, distance: 8.0
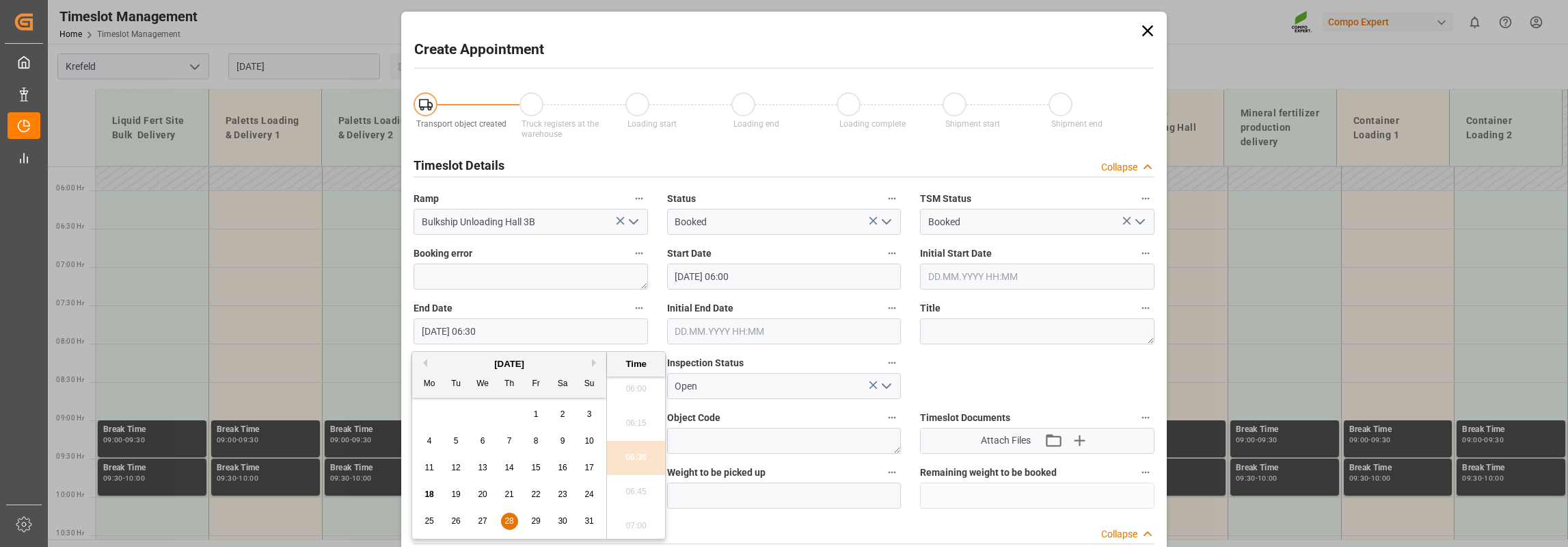
click at [478, 334] on input "28.08.2025 06:30" at bounding box center [531, 331] width 235 height 26
drag, startPoint x: 483, startPoint y: 334, endPoint x: 490, endPoint y: 336, distance: 7.3
click at [490, 336] on input "28.08.2025 21:30" at bounding box center [531, 331] width 235 height 26
type input "28.08.2025 21:00"
click at [1020, 345] on div "Title" at bounding box center [1037, 321] width 254 height 55
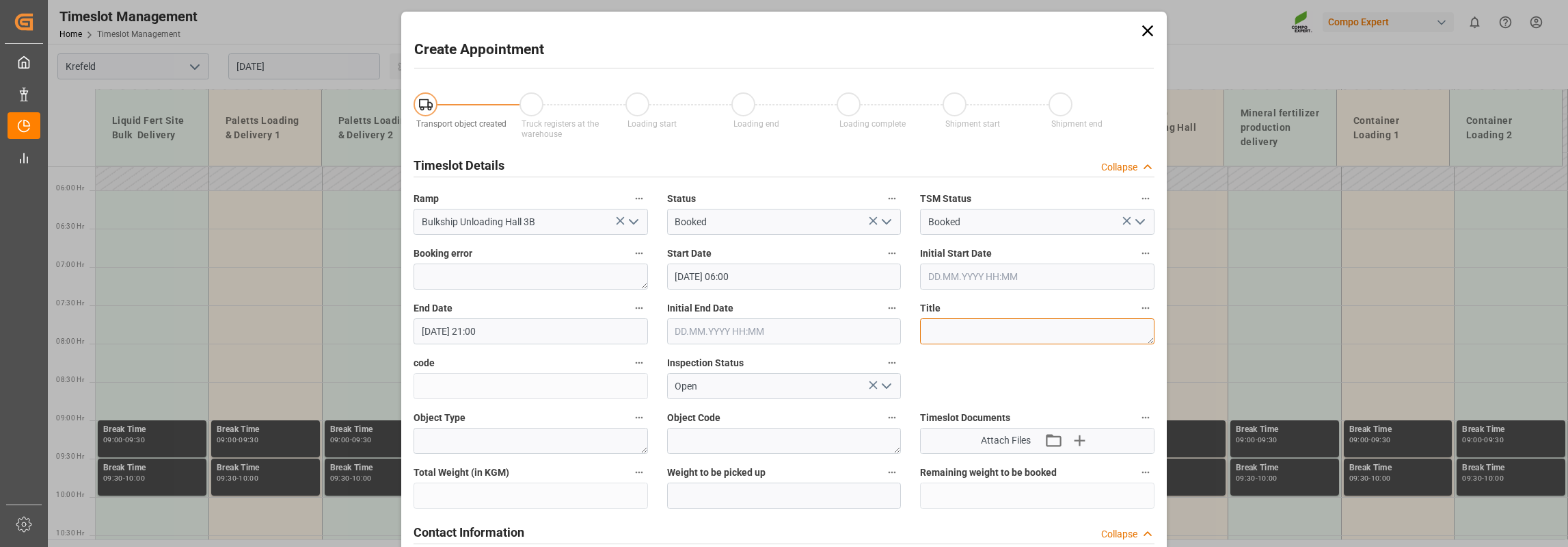
click at [983, 327] on textarea at bounding box center [1038, 331] width 235 height 26
paste textarea "Paletten in Barge nach Deinze"
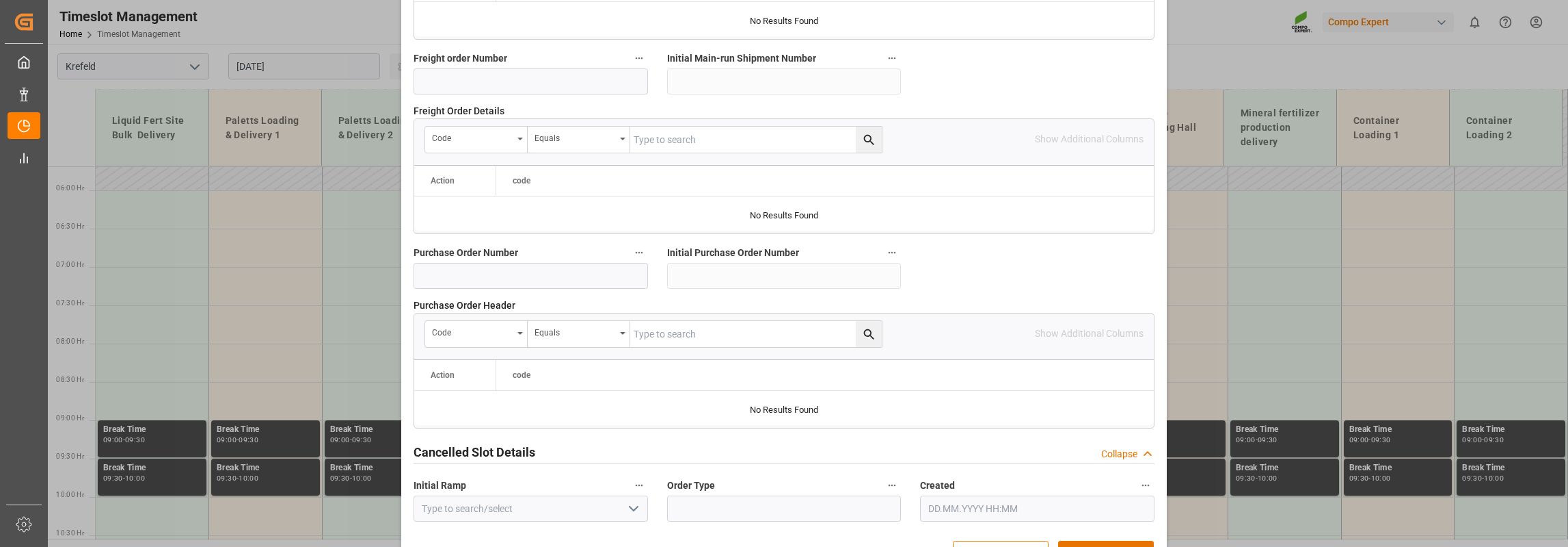
scroll to position [1349, 0]
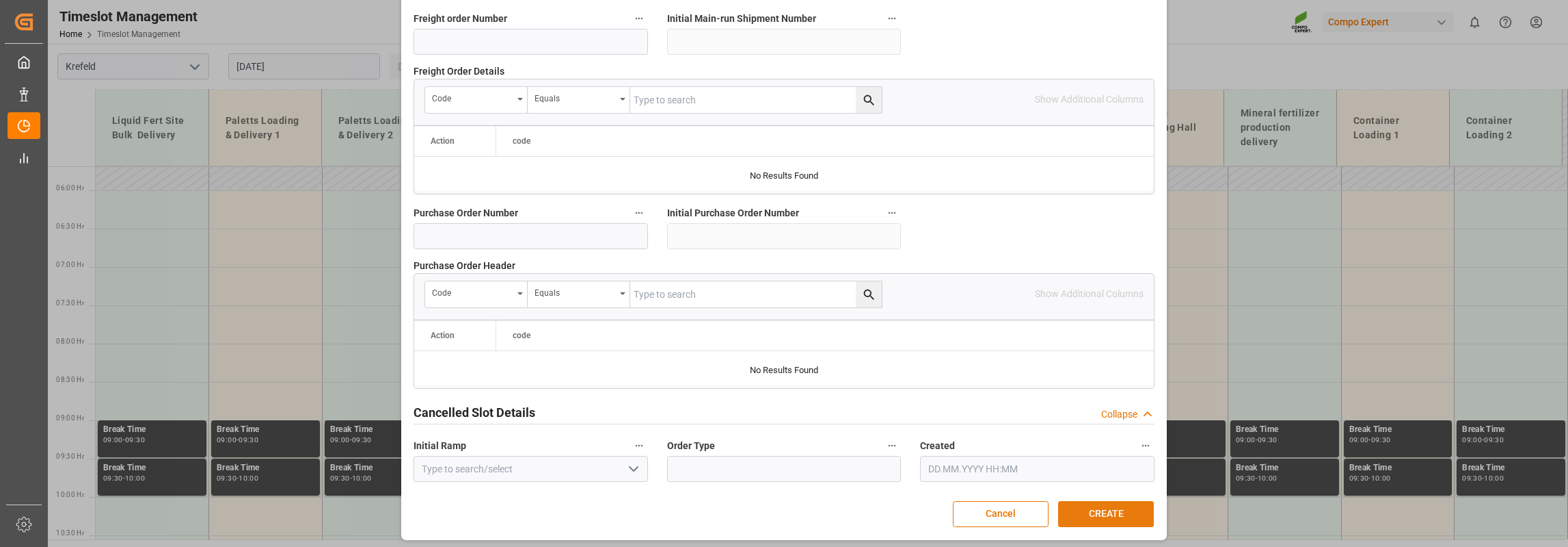
type textarea "Paletten in Barge nach Deinze"
click at [1114, 508] on button "CREATE" at bounding box center [1106, 514] width 96 height 26
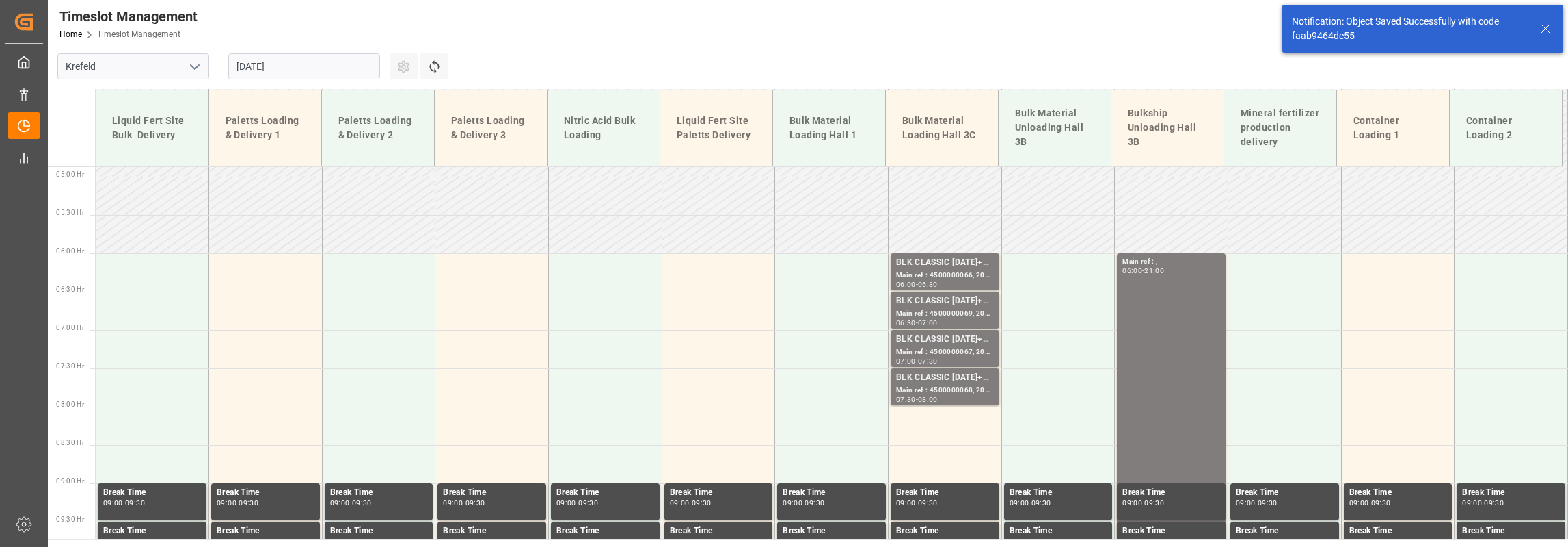
scroll to position [403, 0]
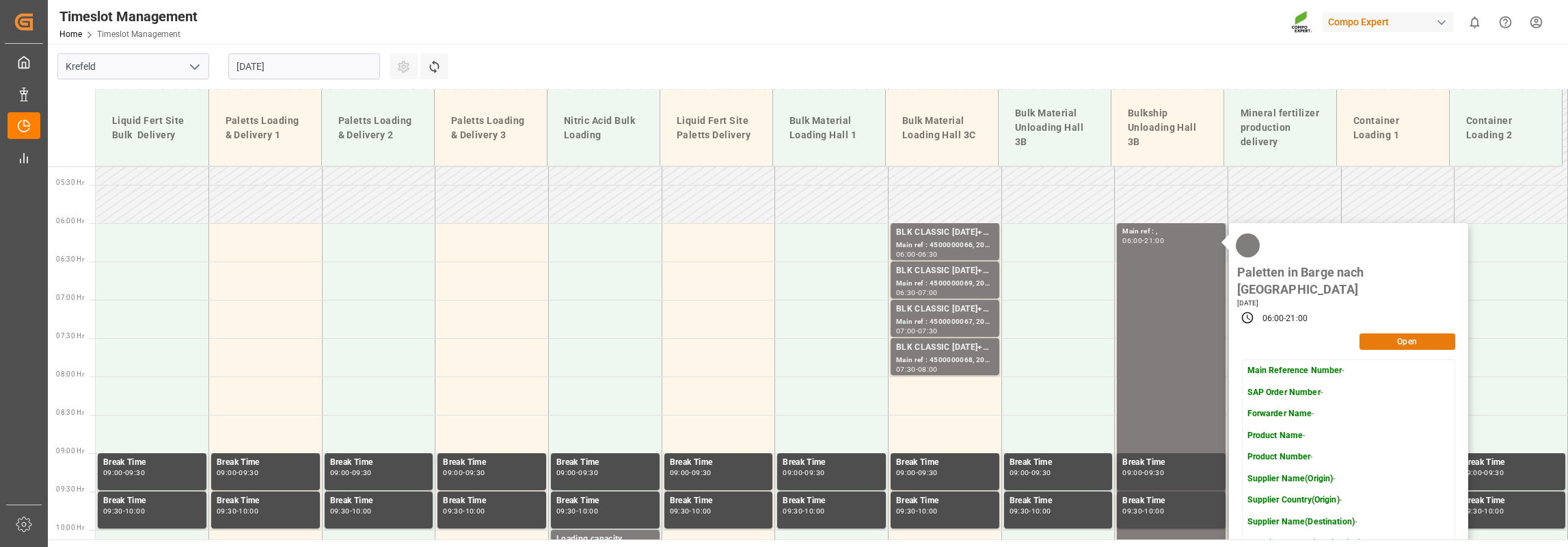
click at [1390, 334] on button "Open" at bounding box center [1408, 342] width 96 height 16
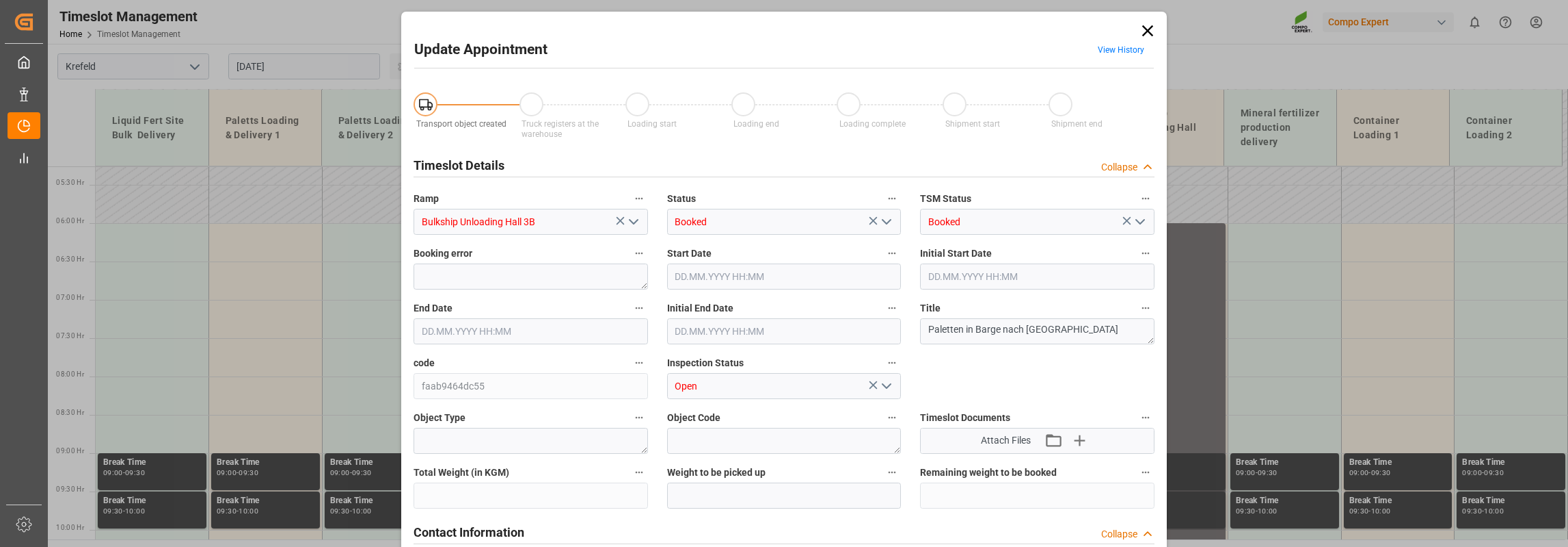
type input "28.08.2025 06:00"
type input "28.08.2025 21:00"
type input "18.08.2025 08:24"
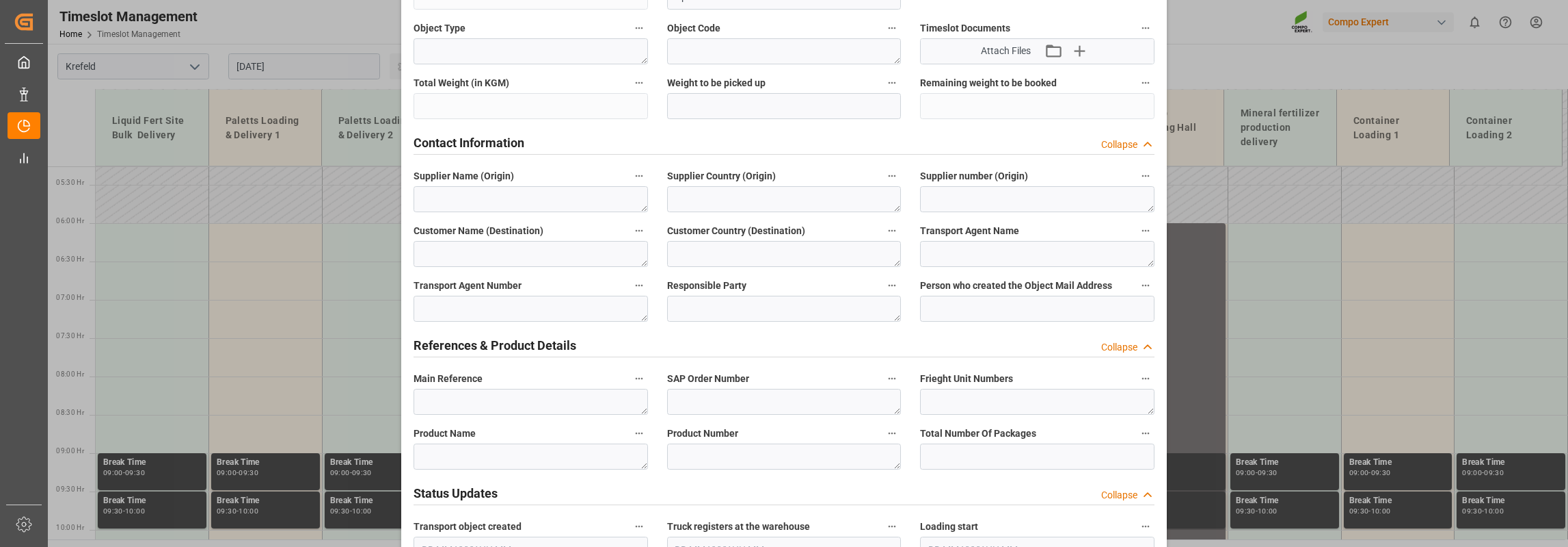
scroll to position [411, 0]
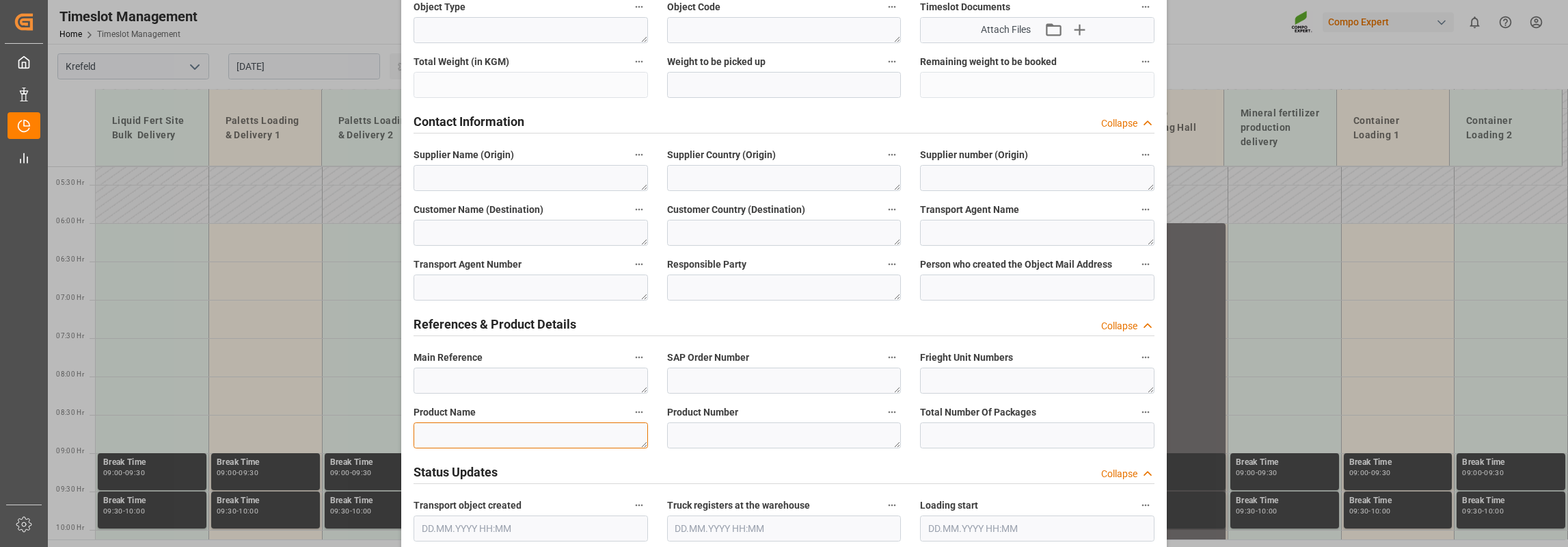
click at [476, 427] on textarea at bounding box center [531, 435] width 235 height 26
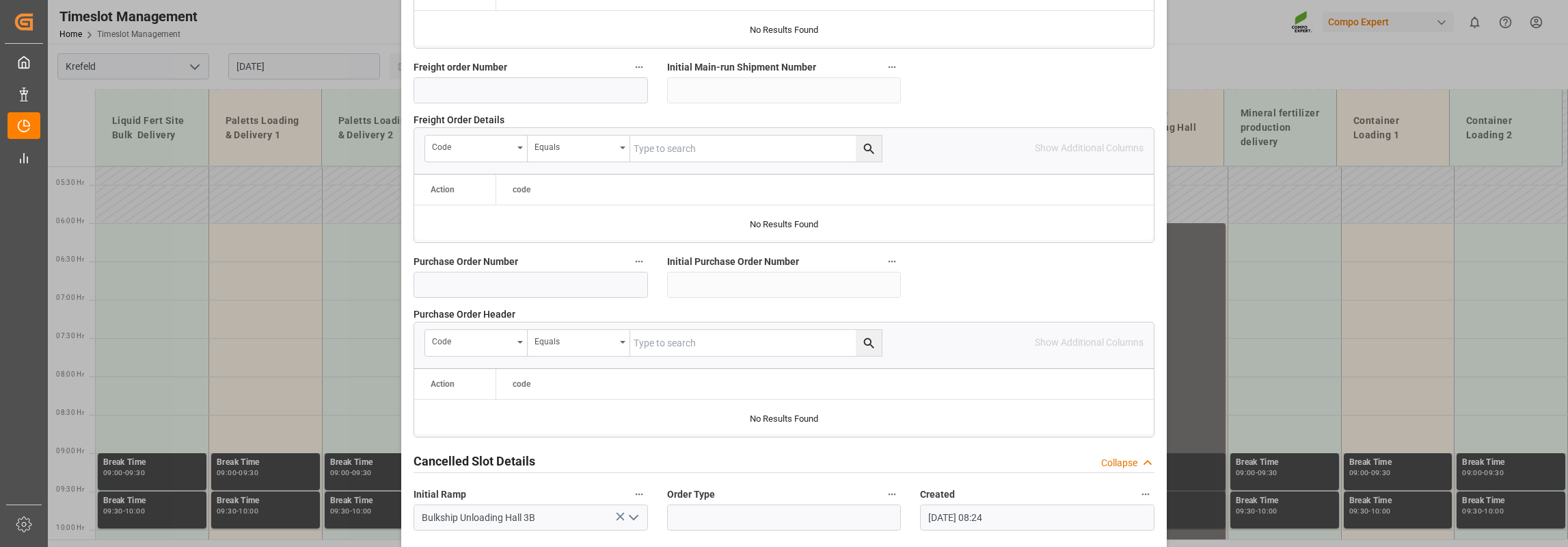
scroll to position [1349, 0]
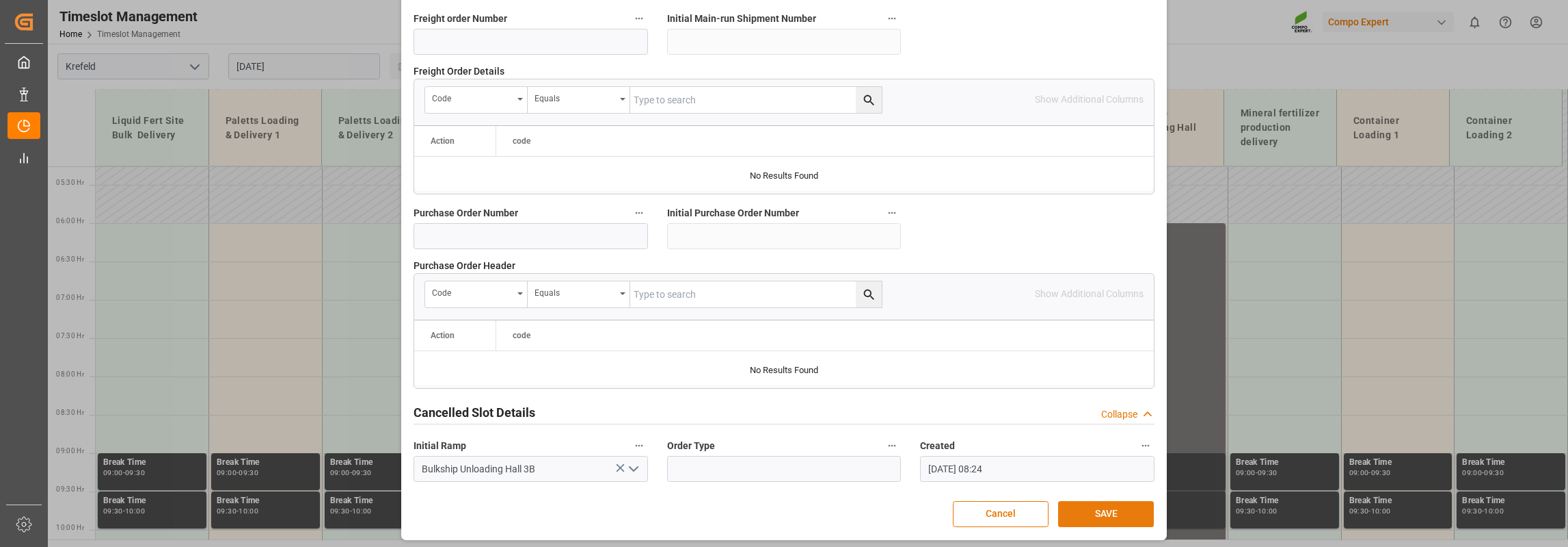
type textarea "Paletten Barge"
click at [1100, 512] on button "SAVE" at bounding box center [1106, 514] width 96 height 26
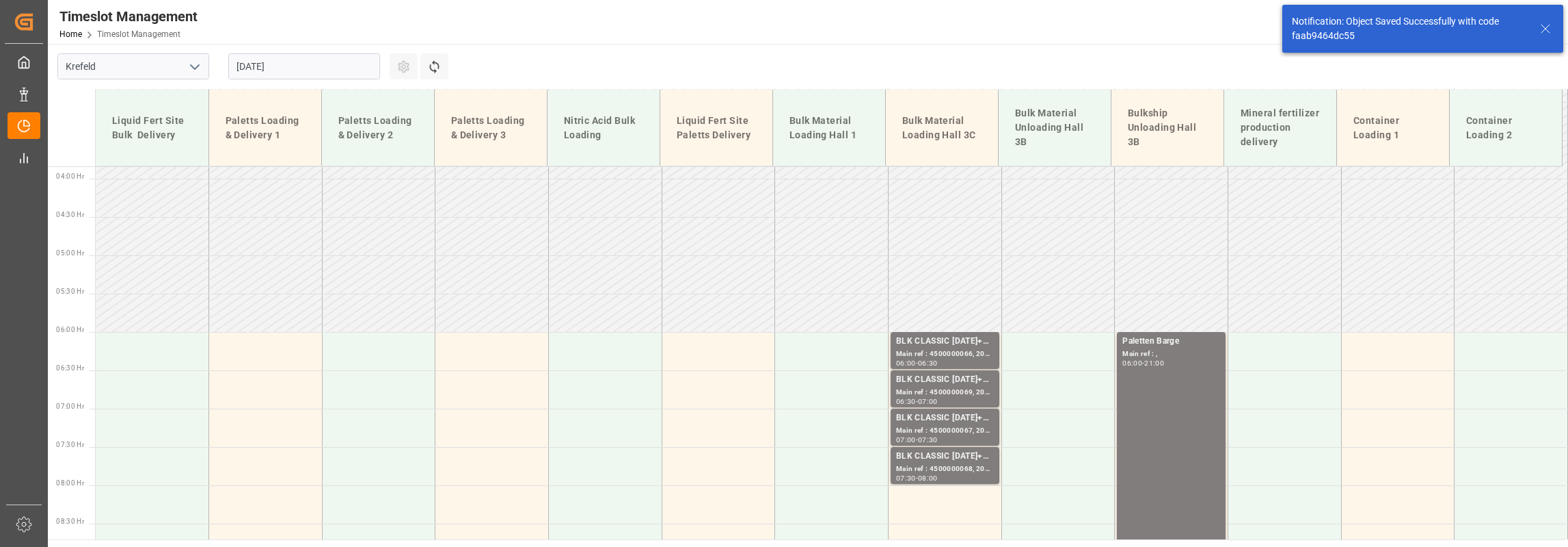
scroll to position [403, 0]
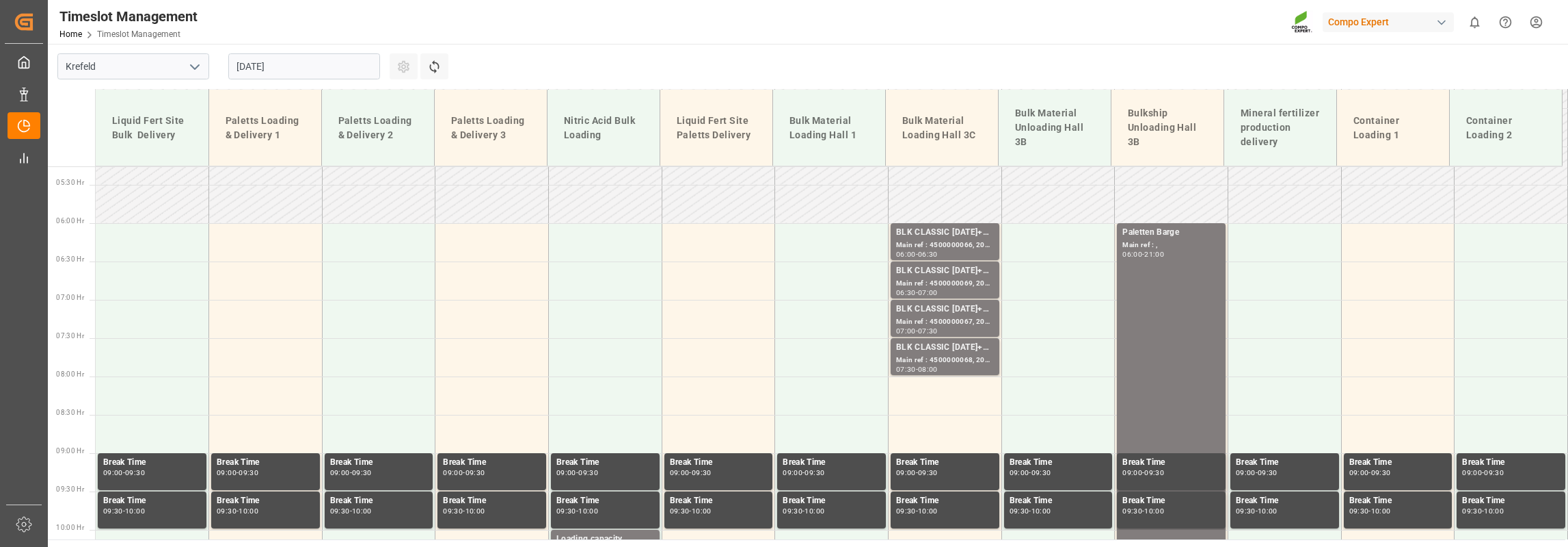
click at [289, 62] on input "28.08.2025" at bounding box center [304, 66] width 151 height 26
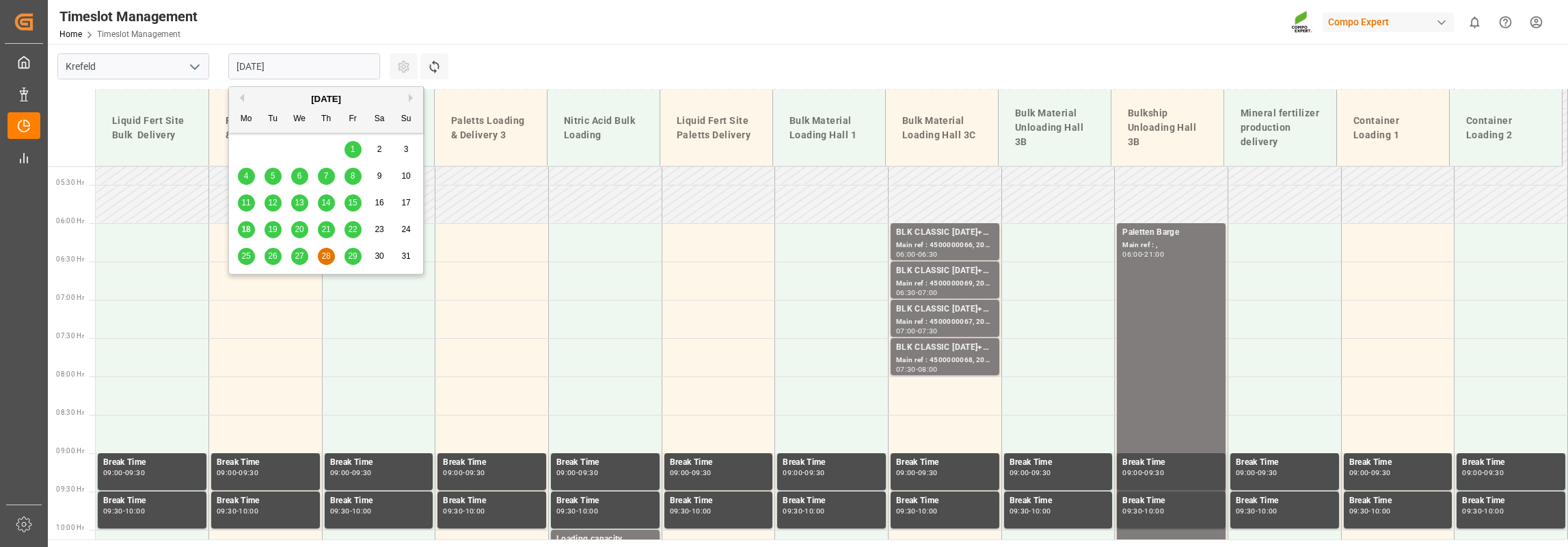
click at [355, 254] on span "29" at bounding box center [352, 256] width 9 height 10
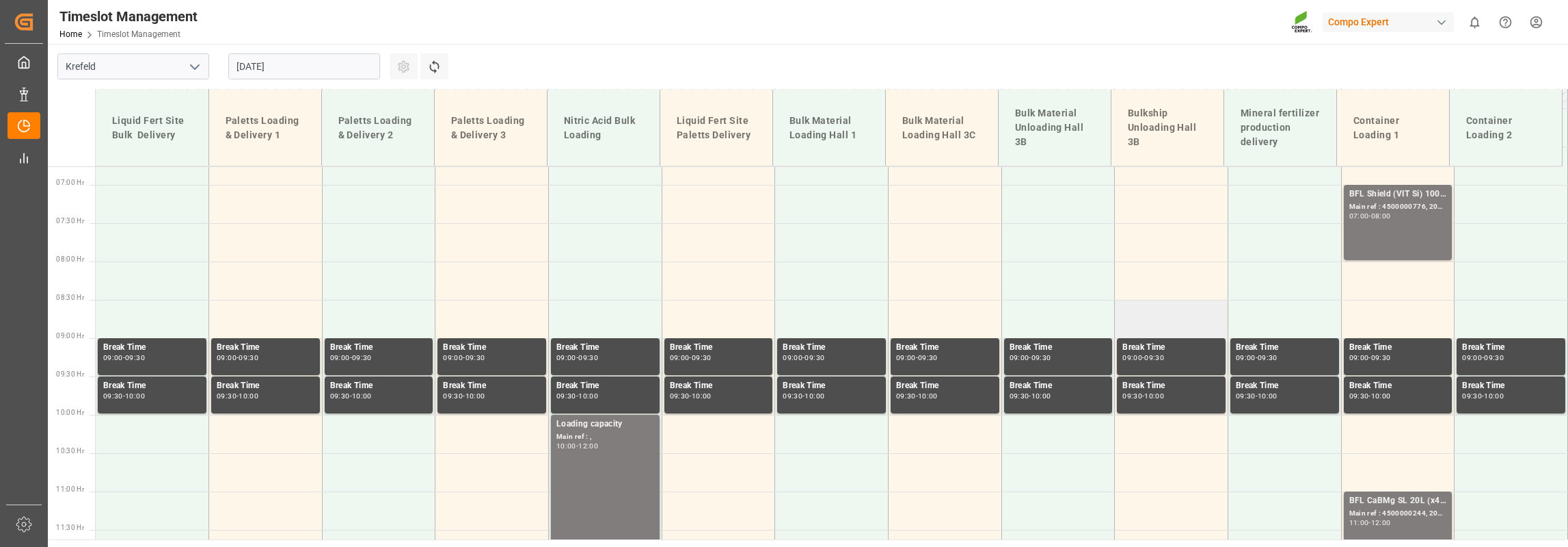
scroll to position [435, 0]
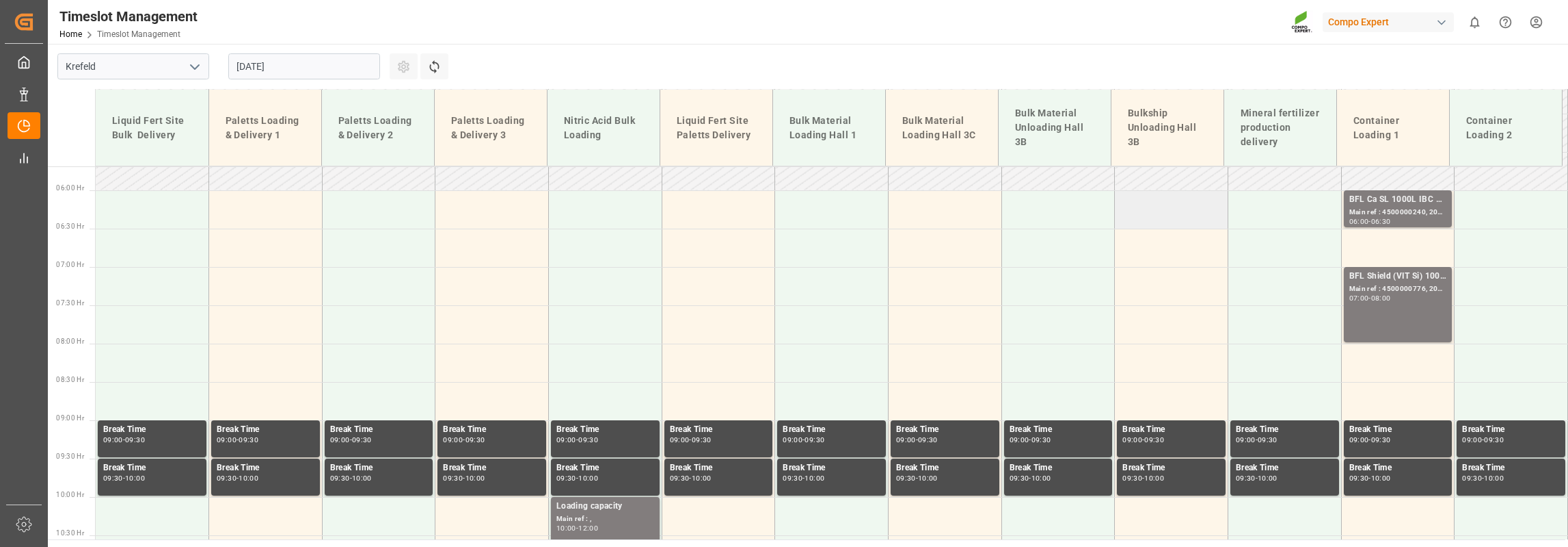
click at [1151, 223] on td at bounding box center [1172, 209] width 114 height 39
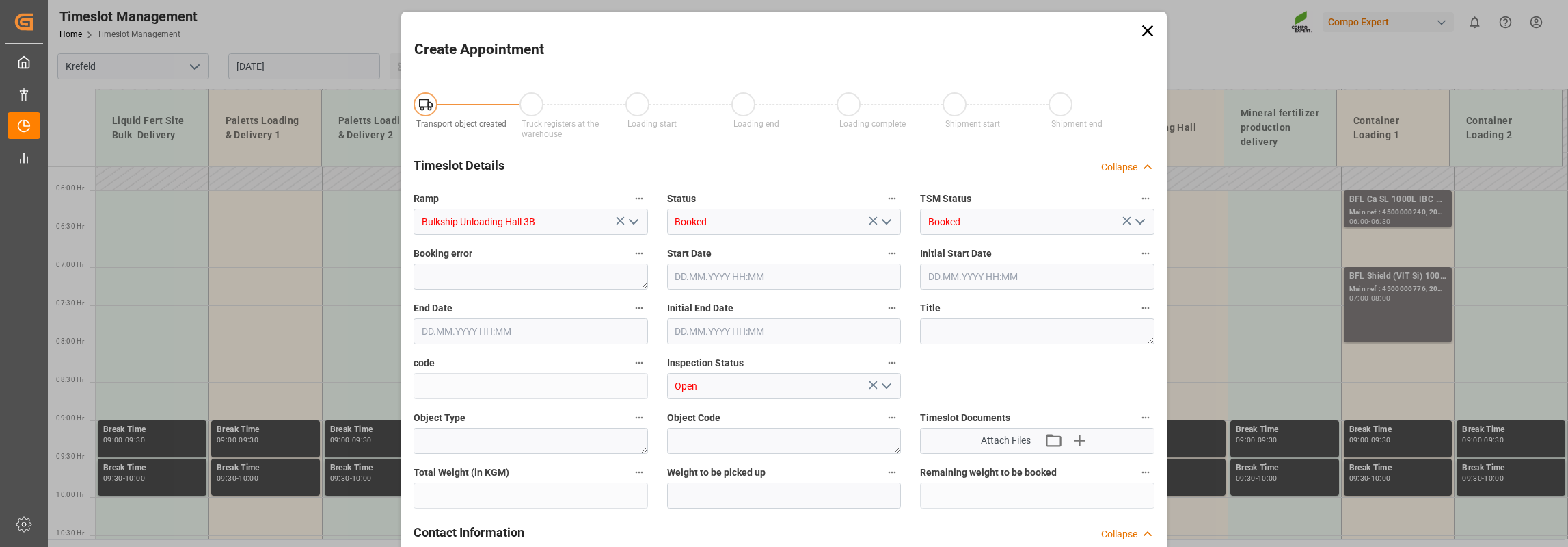
type input "29.08.2025 06:00"
type input "29.08.2025 06:30"
click at [988, 328] on textarea at bounding box center [1038, 331] width 235 height 26
paste textarea "Paletten in Barge nach Deinze"
type textarea "Paletten in Barge nach Deinze"
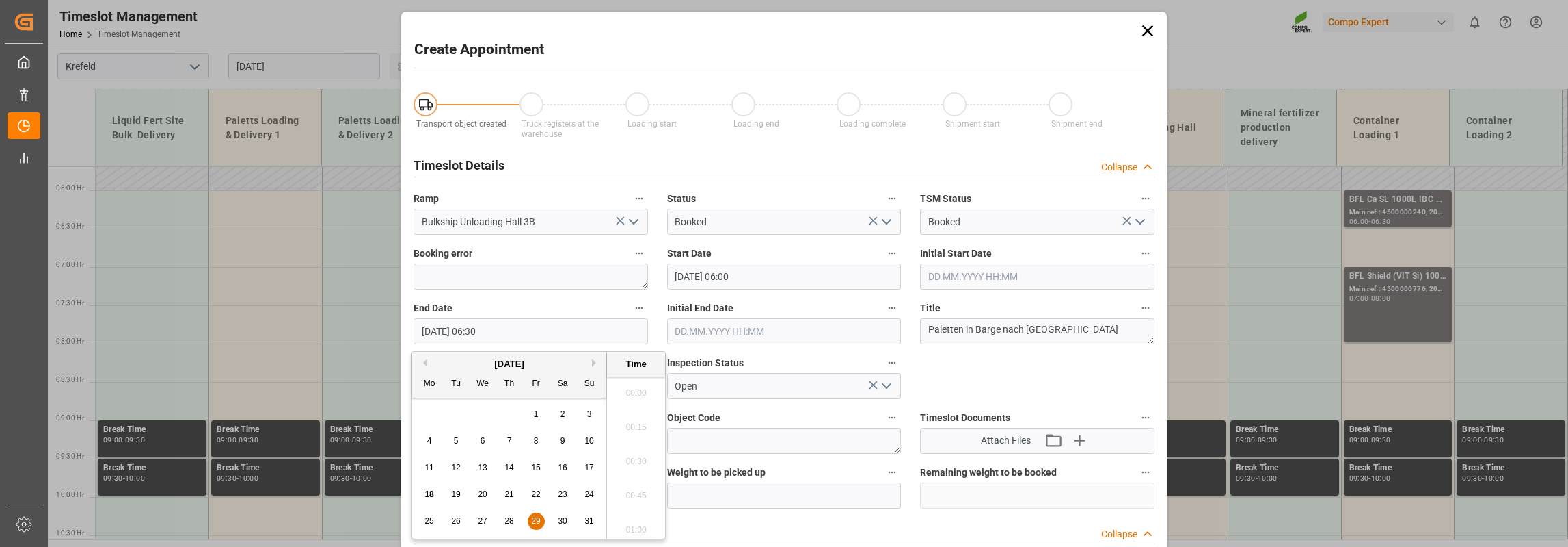
scroll to position [825, 0]
drag, startPoint x: 470, startPoint y: 333, endPoint x: 478, endPoint y: 334, distance: 8.1
click at [478, 334] on input "29.08.2025 06:30" at bounding box center [531, 331] width 235 height 26
click at [484, 336] on input "29.08.2025 18:30" at bounding box center [531, 331] width 235 height 26
type input "29.08.2025 18:00"
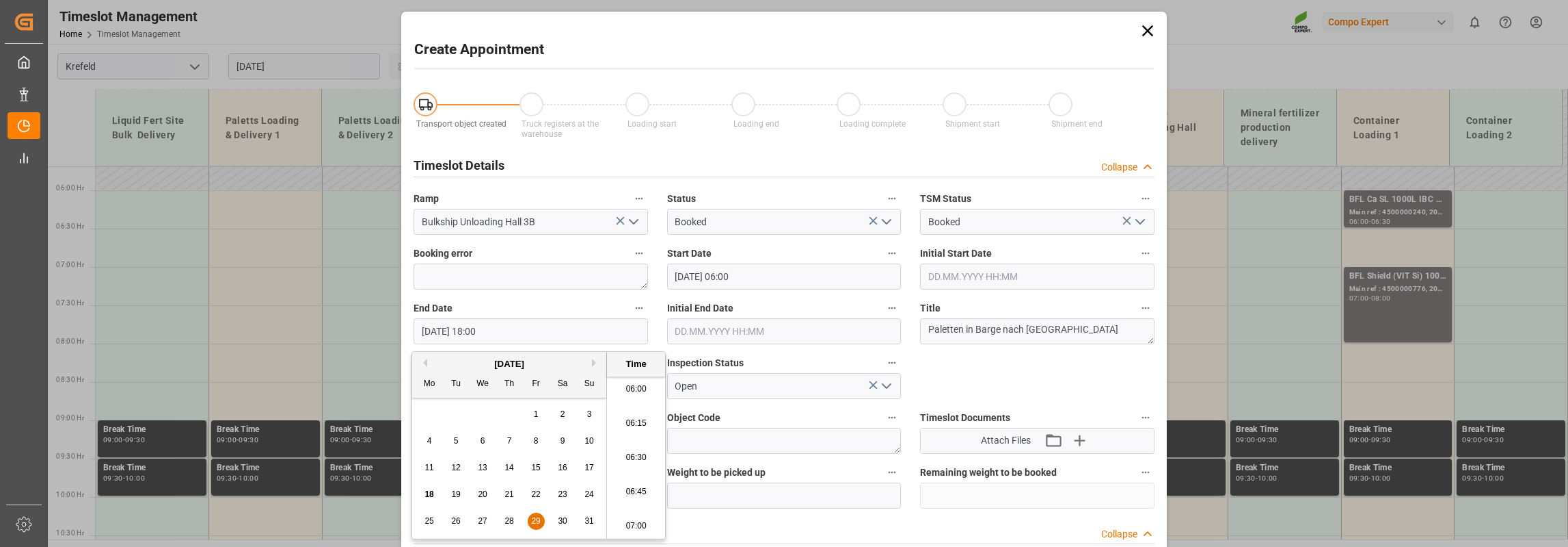
click at [576, 296] on div "End Date 29.08.2025 18:00" at bounding box center [530, 321] width 254 height 55
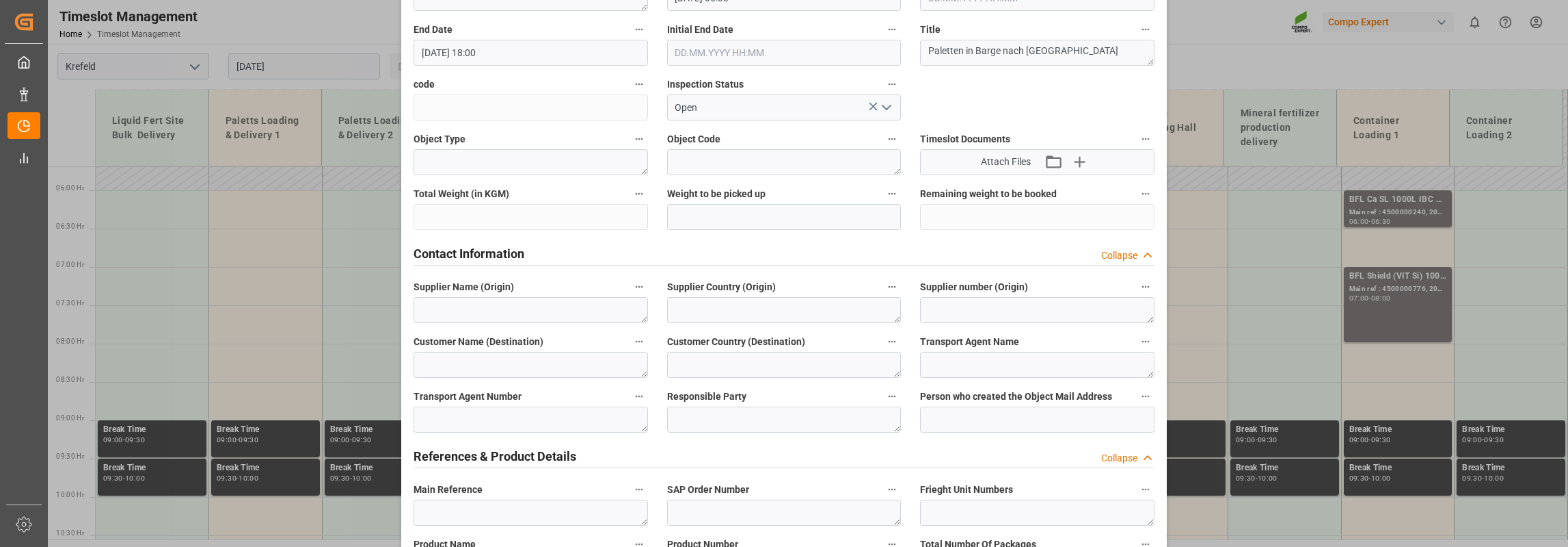
scroll to position [343, 0]
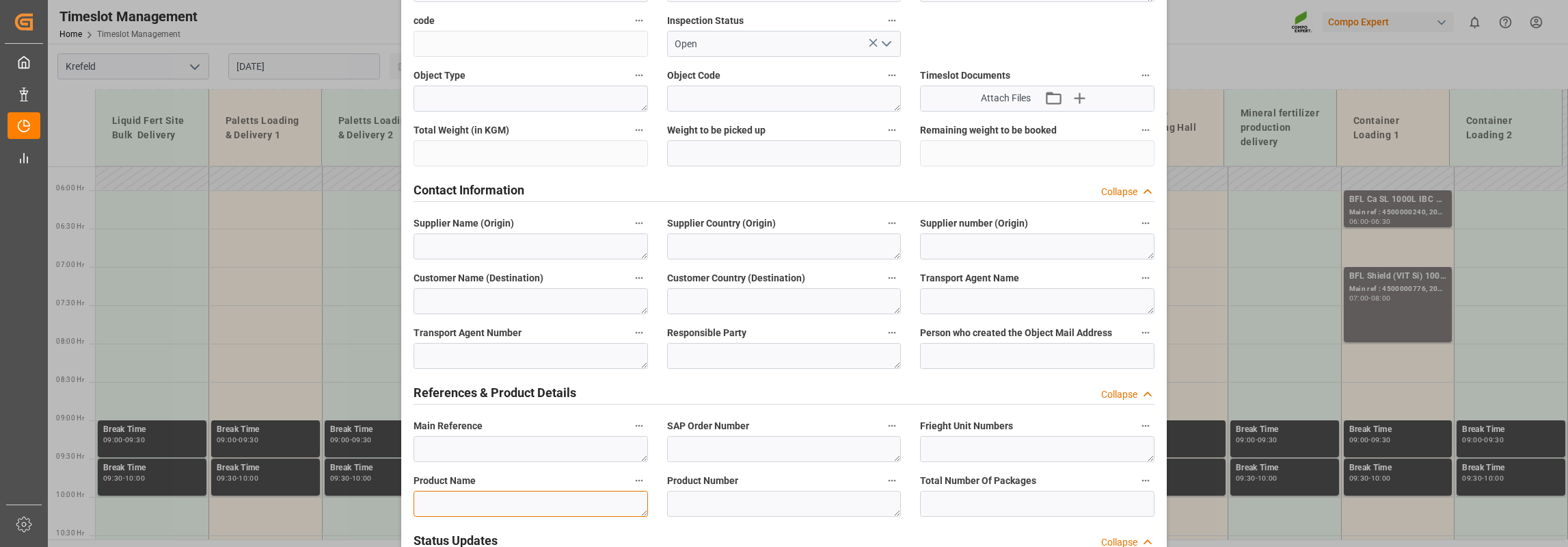
click at [452, 492] on textarea at bounding box center [531, 503] width 235 height 26
click at [462, 503] on textarea "Paletten barge" at bounding box center [531, 503] width 235 height 26
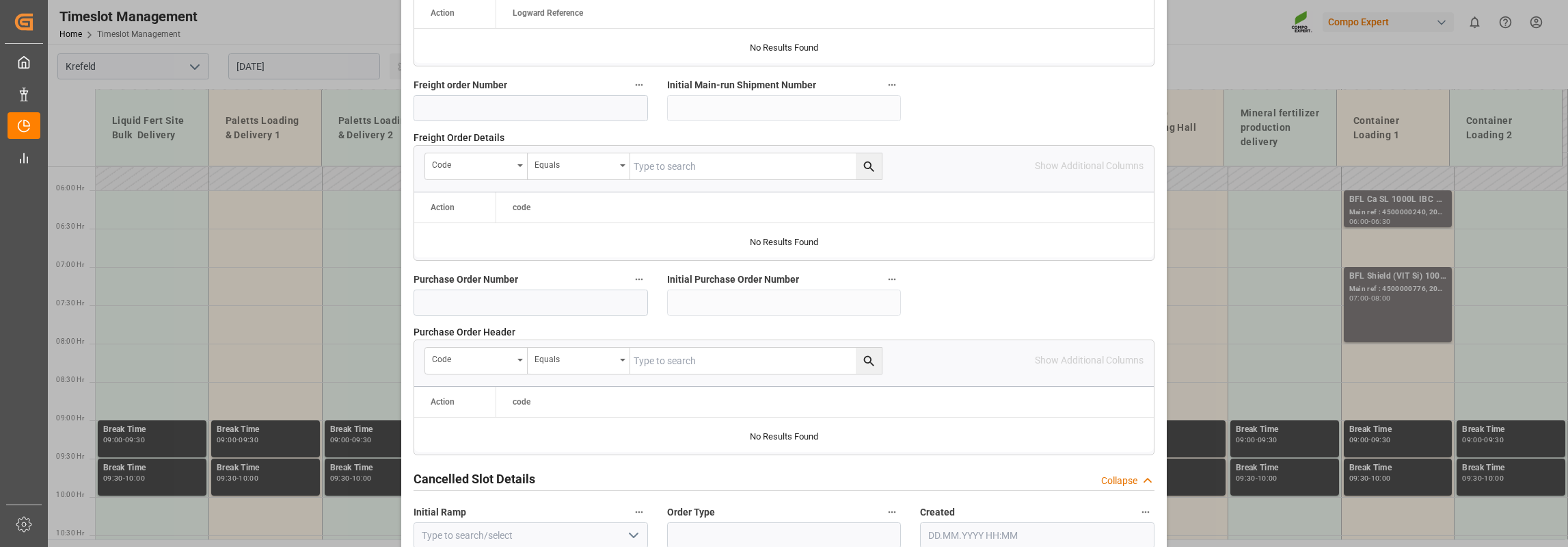
scroll to position [1349, 0]
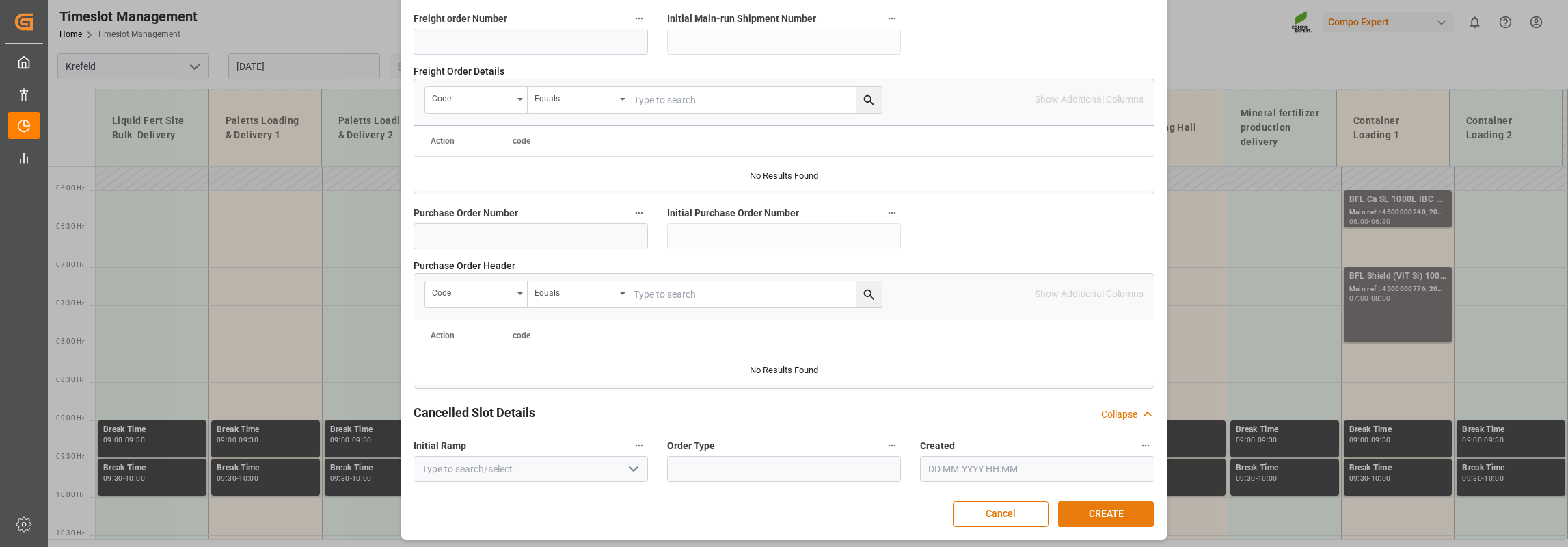
type textarea "Paletten Barge"
click at [1121, 510] on button "CREATE" at bounding box center [1106, 514] width 96 height 26
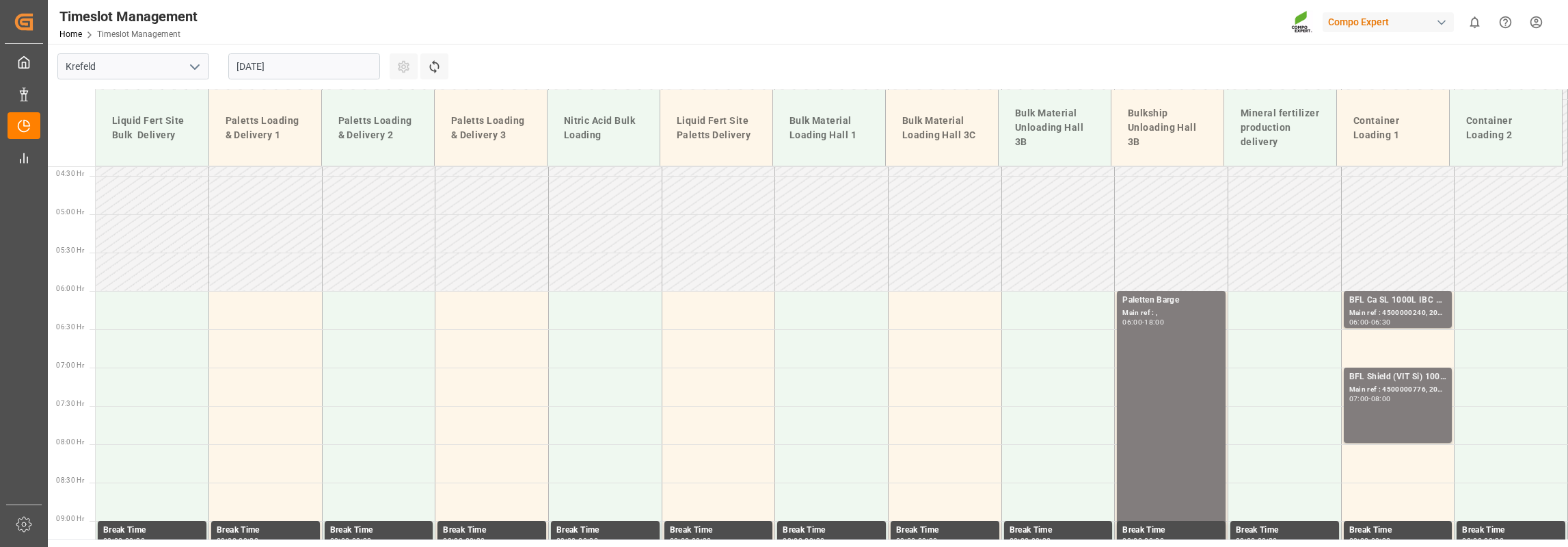
scroll to position [334, 0]
click at [299, 57] on input "29.08.2025" at bounding box center [304, 66] width 151 height 26
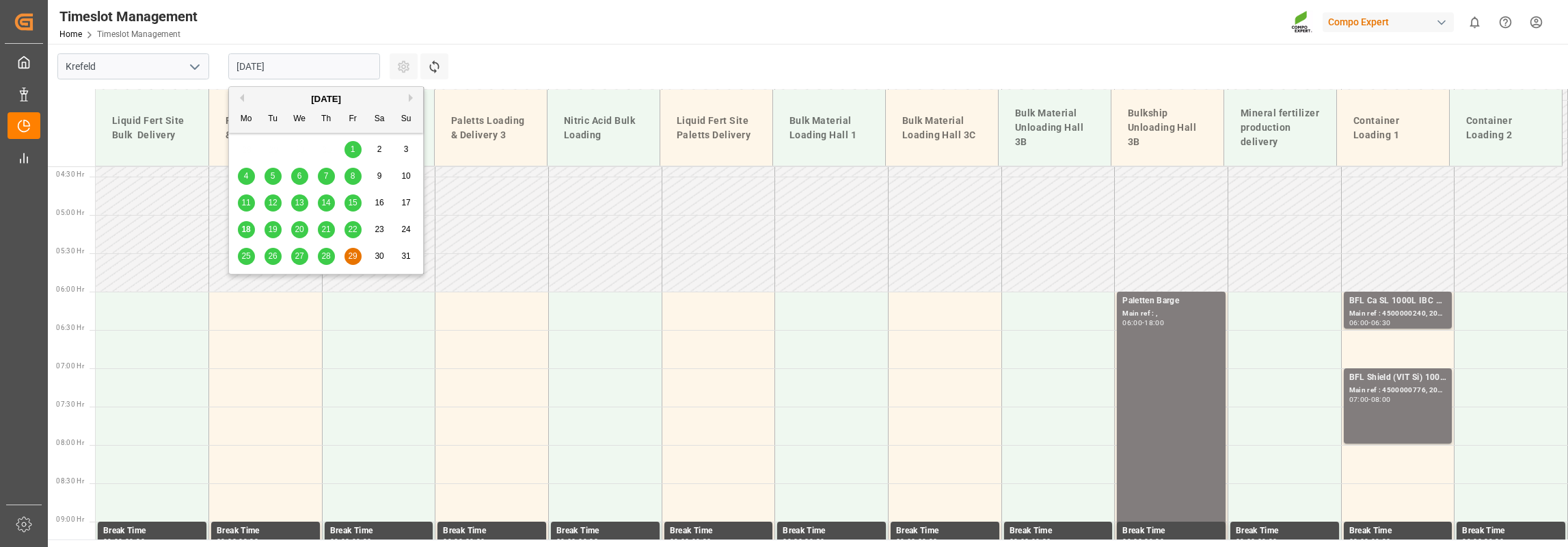
click at [297, 255] on span "27" at bounding box center [299, 256] width 9 height 10
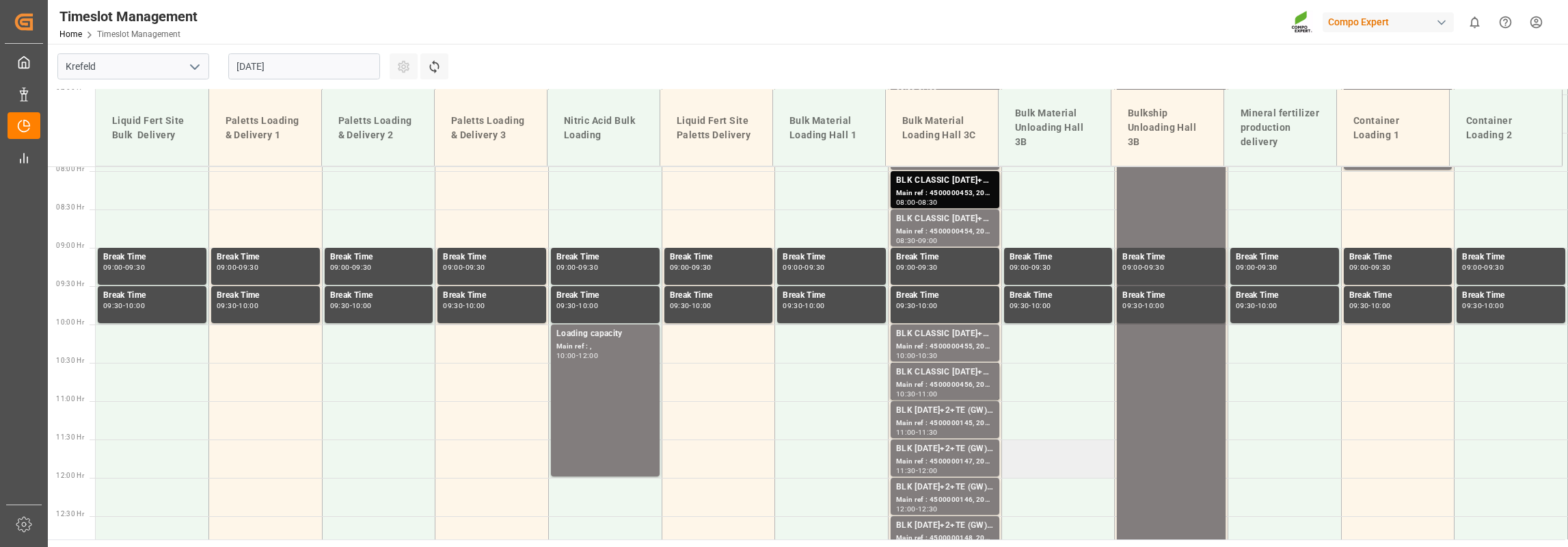
scroll to position [367, 0]
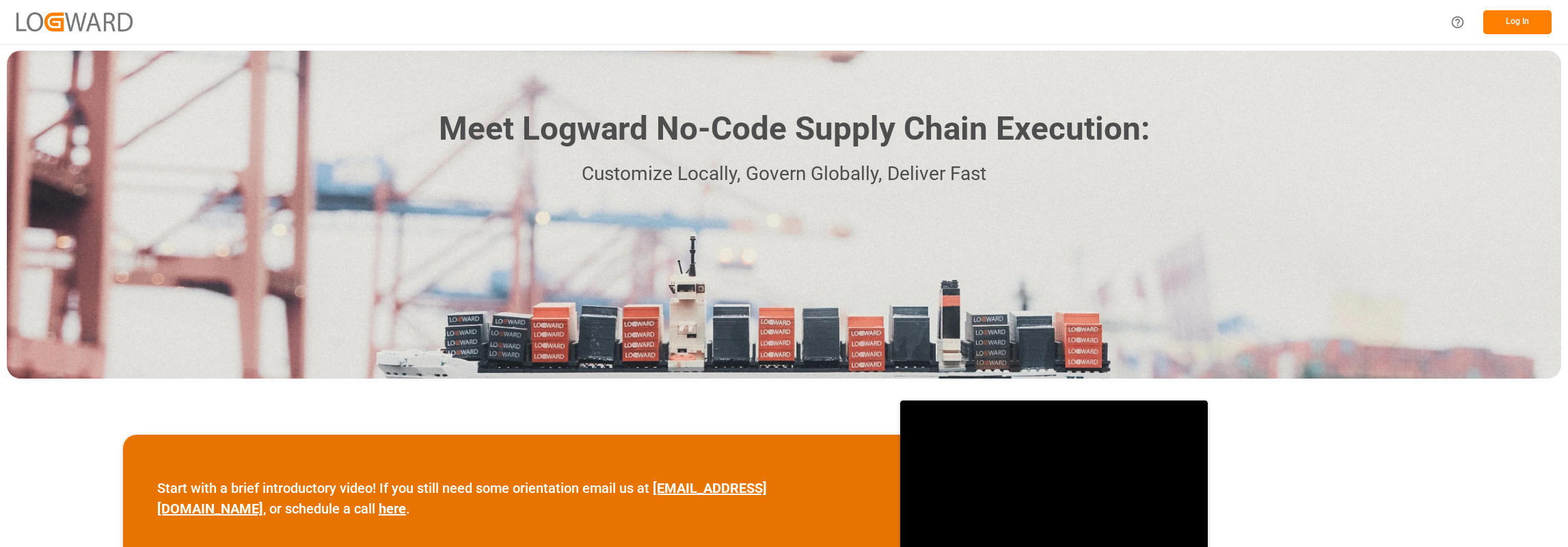
click at [1518, 13] on button "Log In" at bounding box center [1518, 22] width 68 height 24
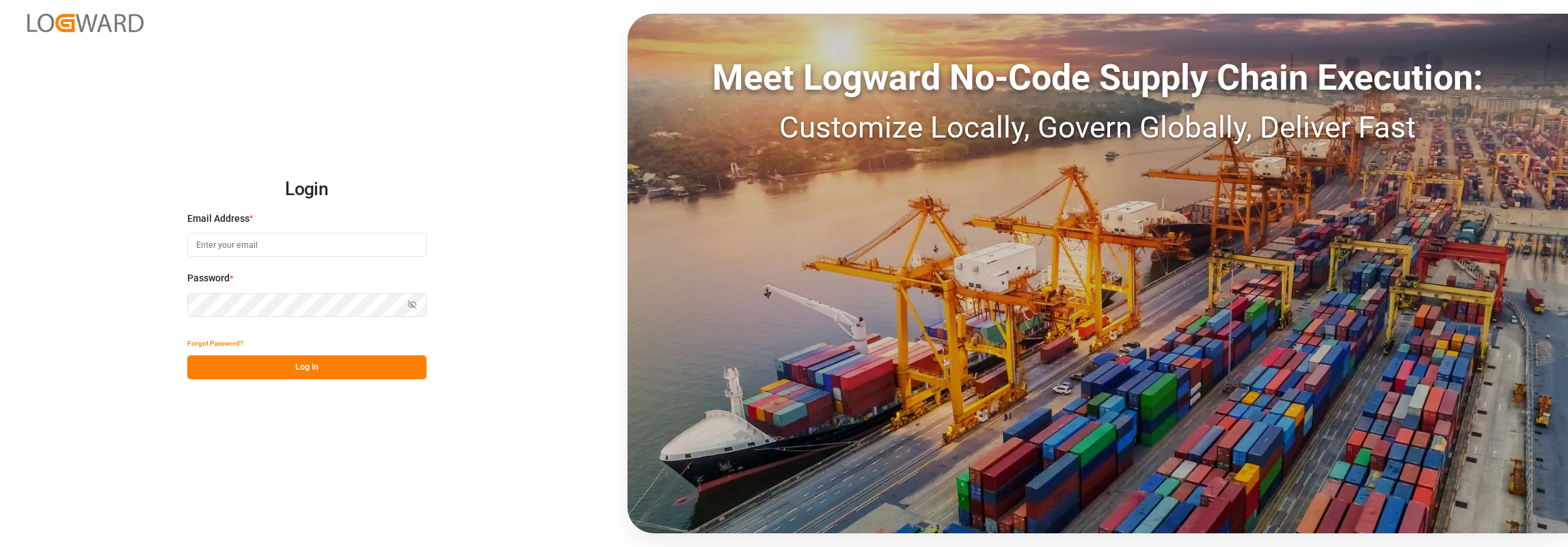
click at [207, 244] on input at bounding box center [306, 244] width 239 height 24
type input "Sa"
